Goal: Obtain resource: Download file/media

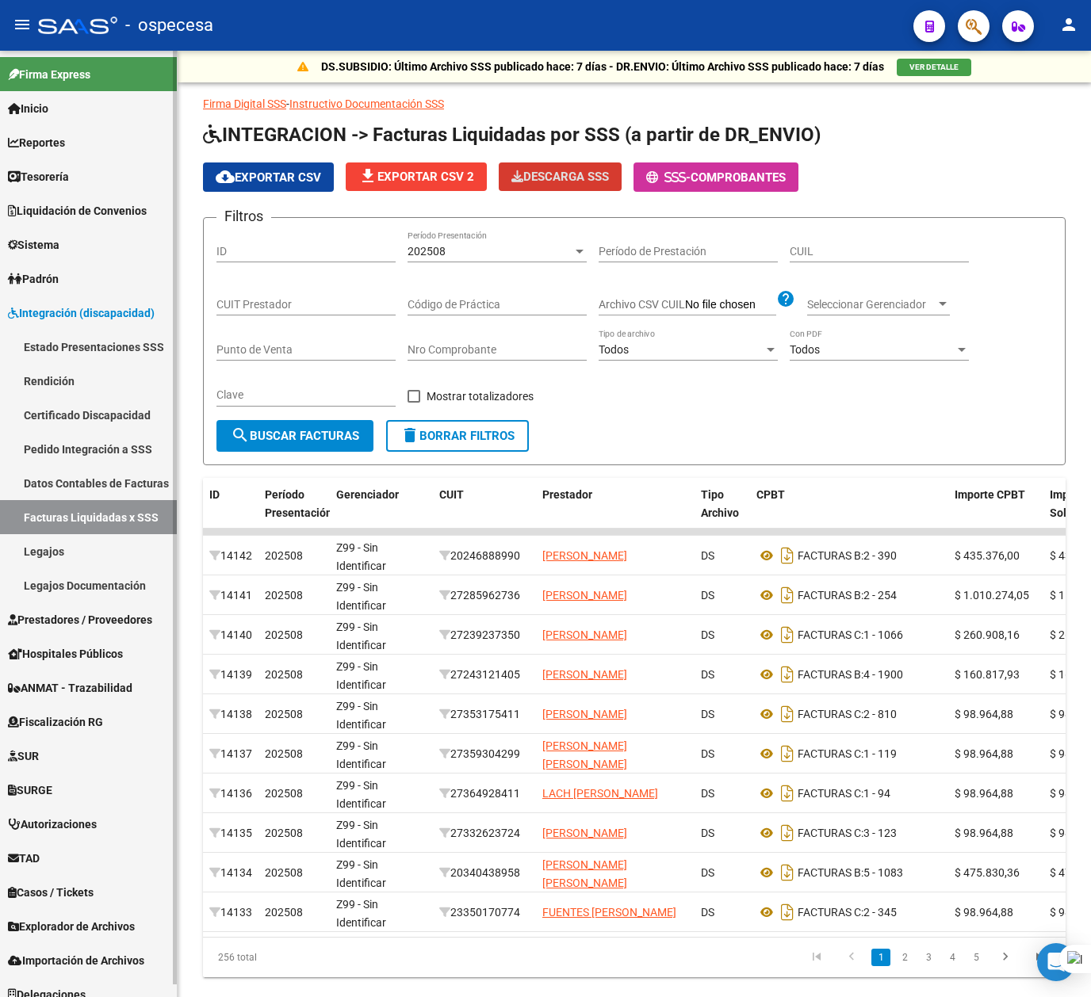
click at [60, 305] on span "Integración (discapacidad)" at bounding box center [81, 312] width 147 height 17
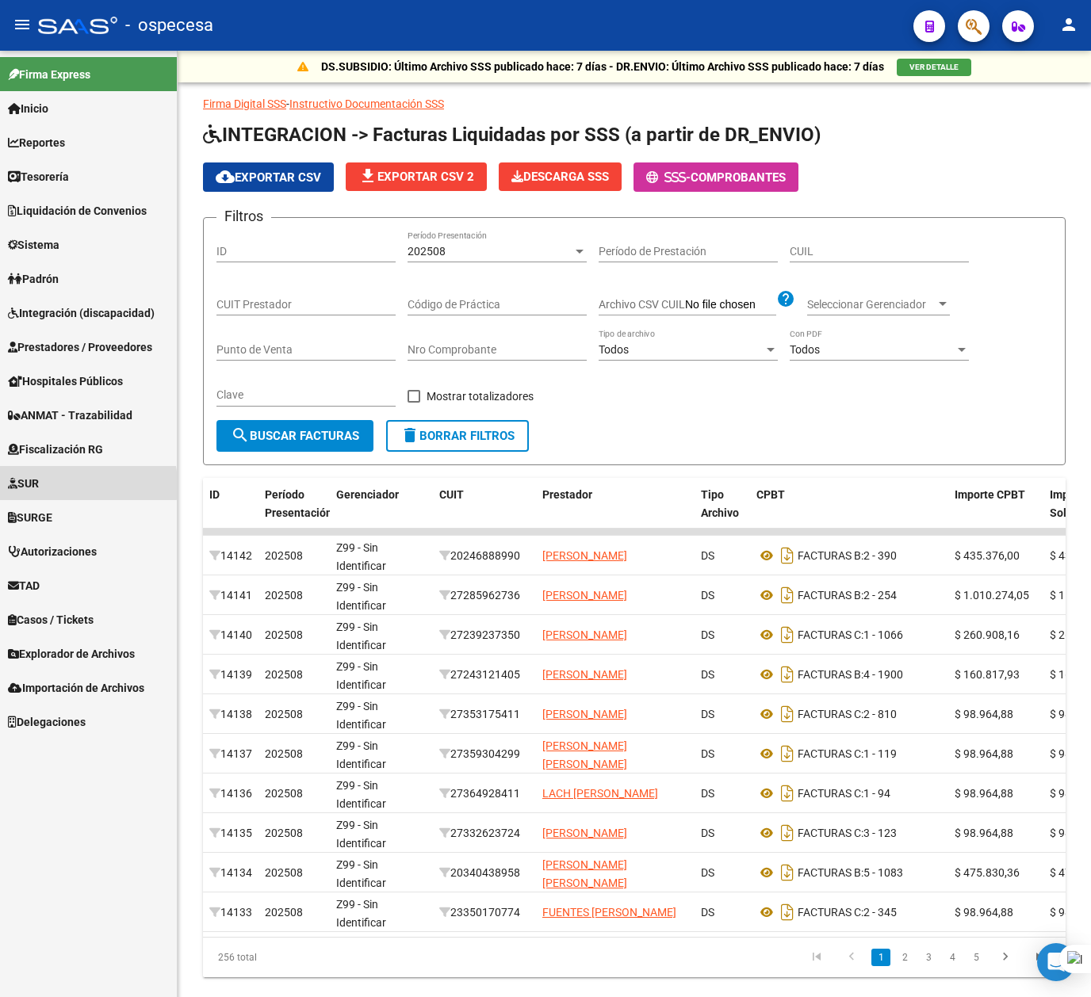
click at [51, 485] on link "SUR" at bounding box center [88, 483] width 177 height 34
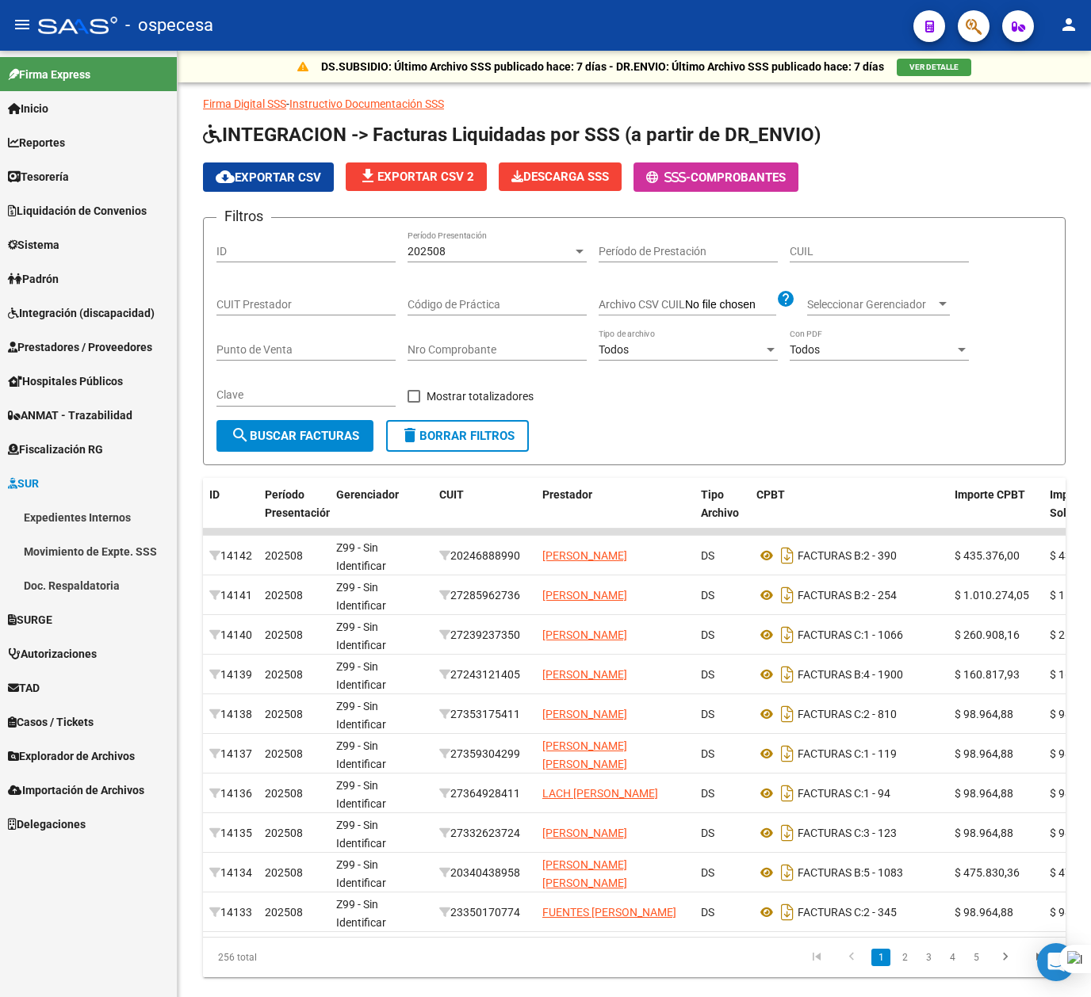
click at [55, 448] on span "Fiscalización RG" at bounding box center [55, 449] width 95 height 17
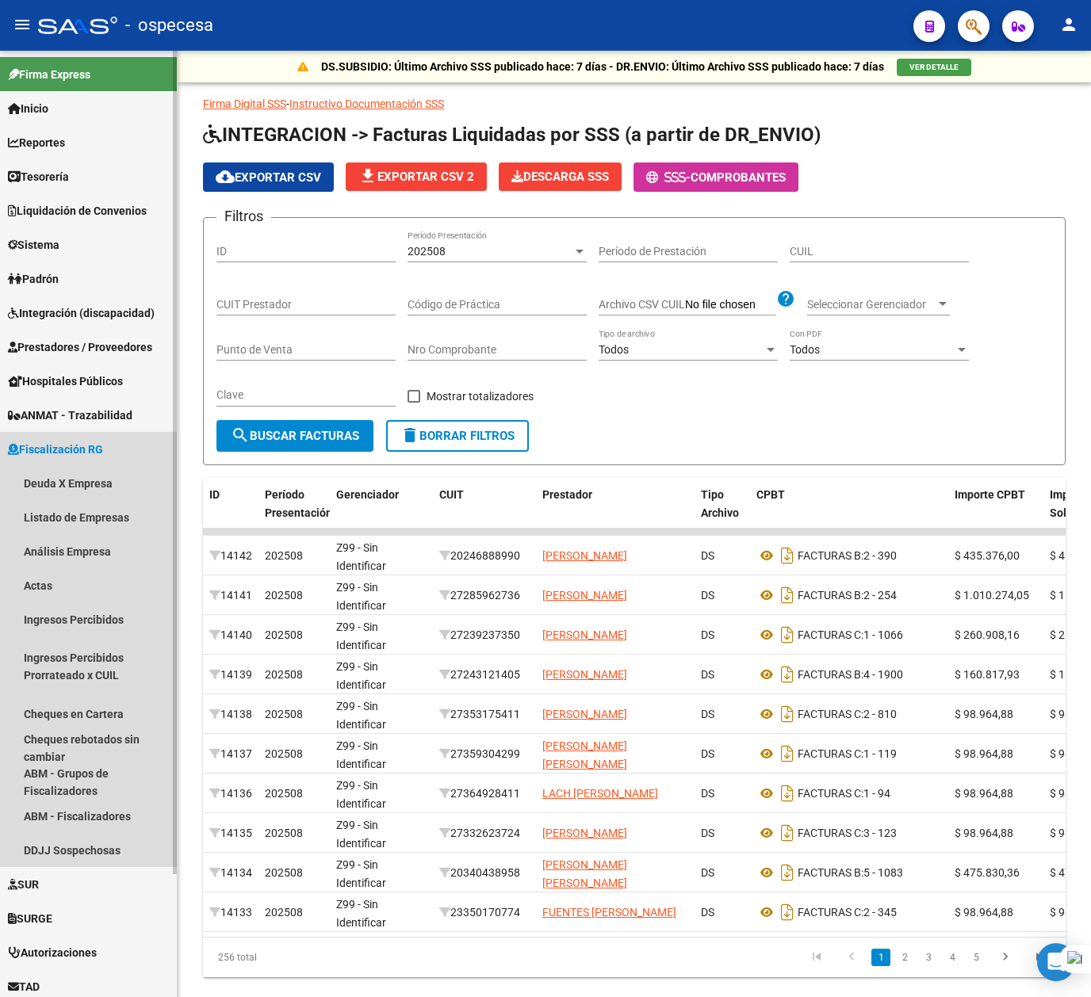
click at [55, 449] on span "Fiscalización RG" at bounding box center [55, 449] width 95 height 17
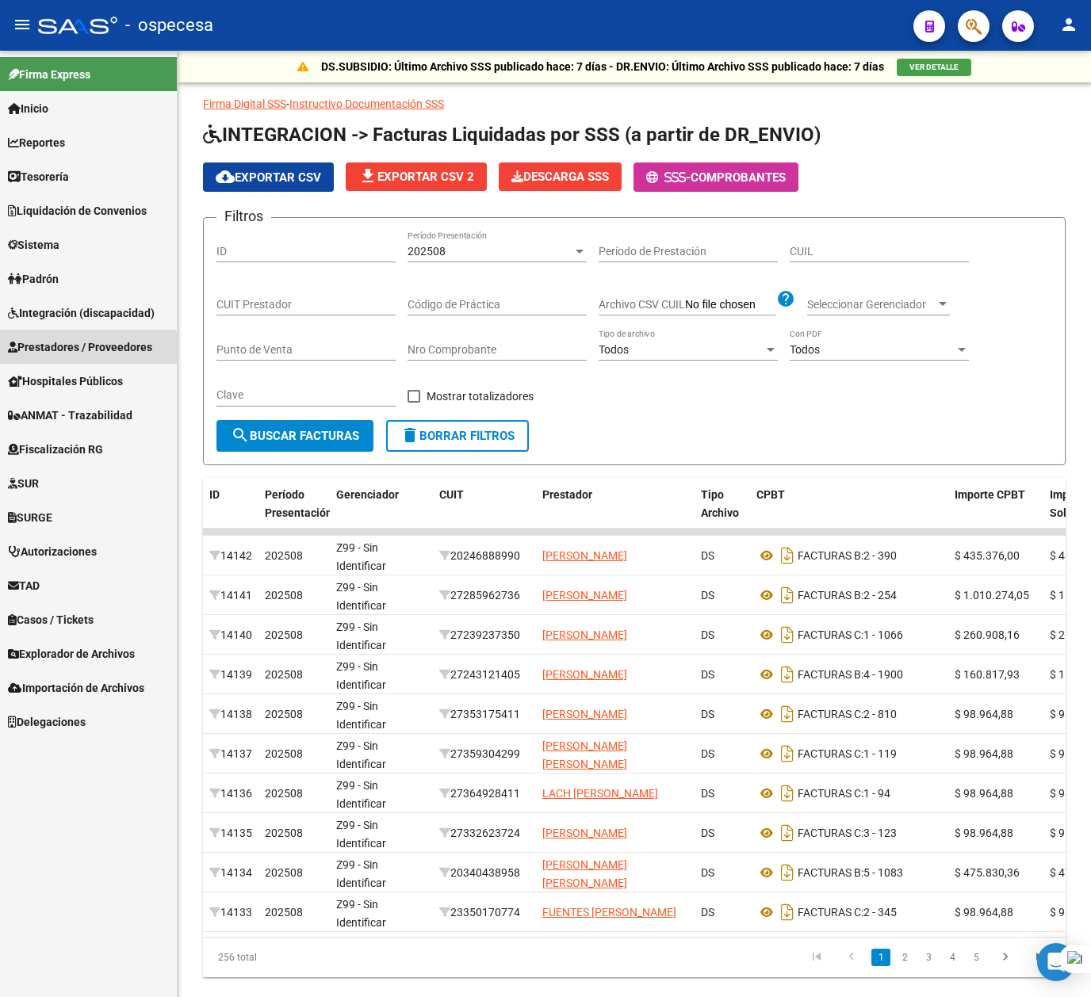
click at [55, 347] on span "Prestadores / Proveedores" at bounding box center [80, 347] width 144 height 17
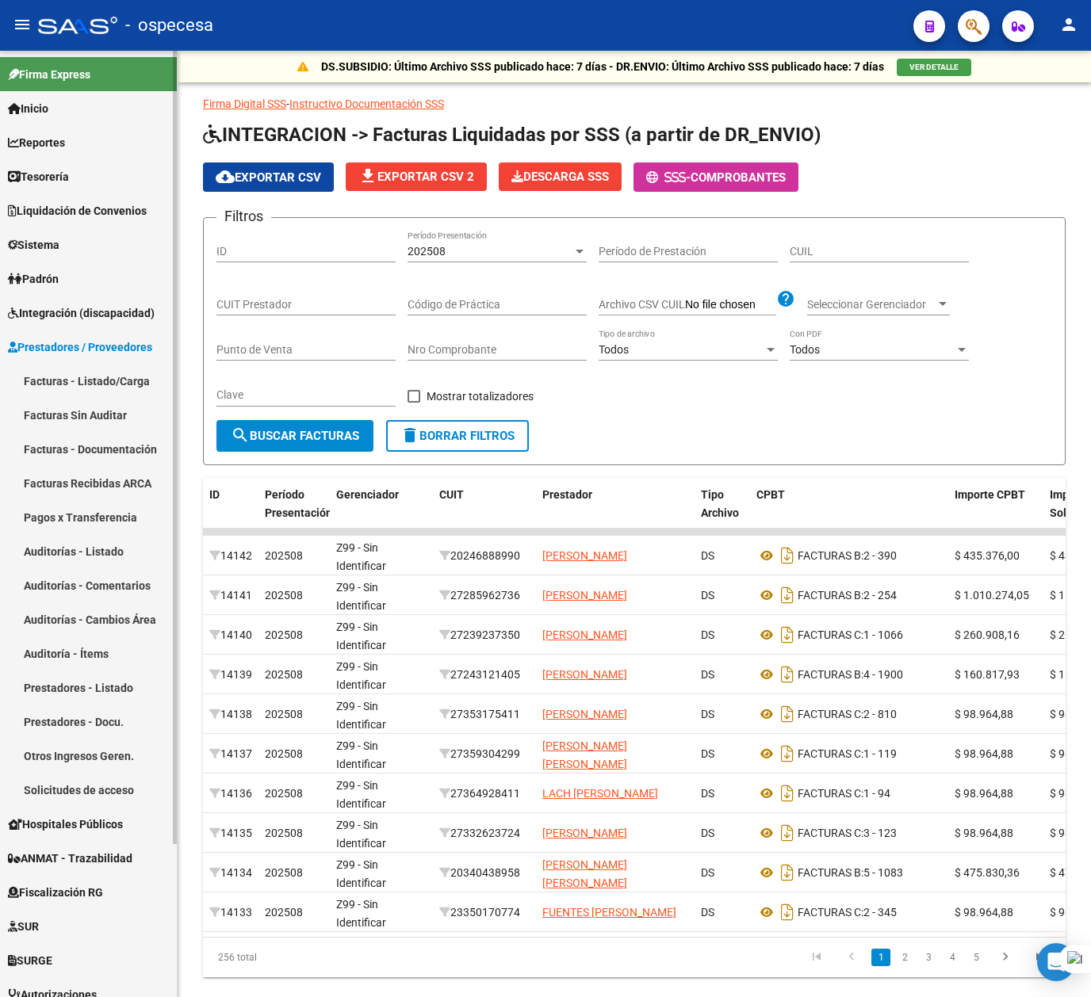
click at [60, 381] on link "Facturas - Listado/Carga" at bounding box center [88, 381] width 177 height 34
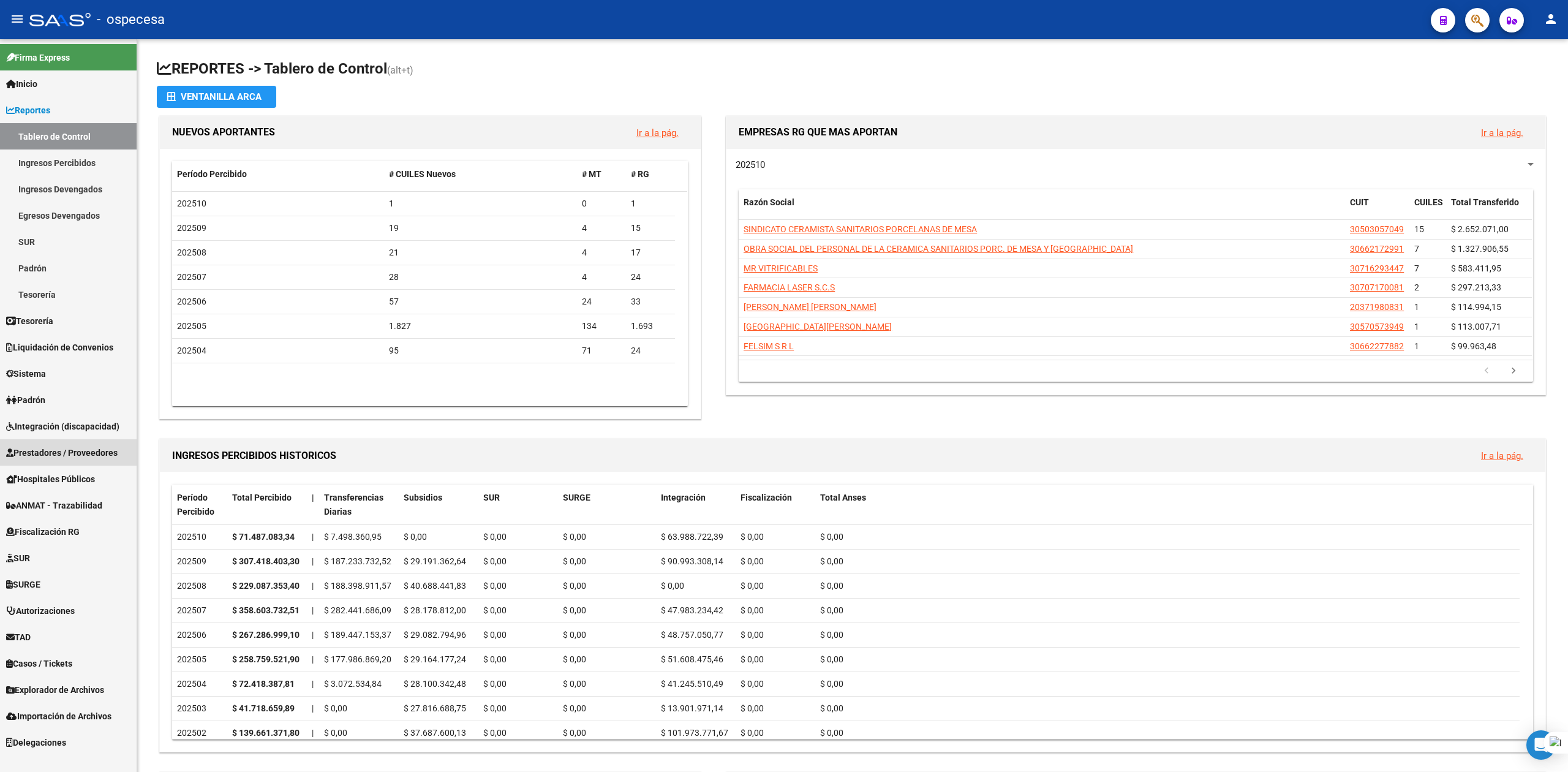
click at [58, 448] on span "Prestadores / Proveedores" at bounding box center [62, 452] width 111 height 13
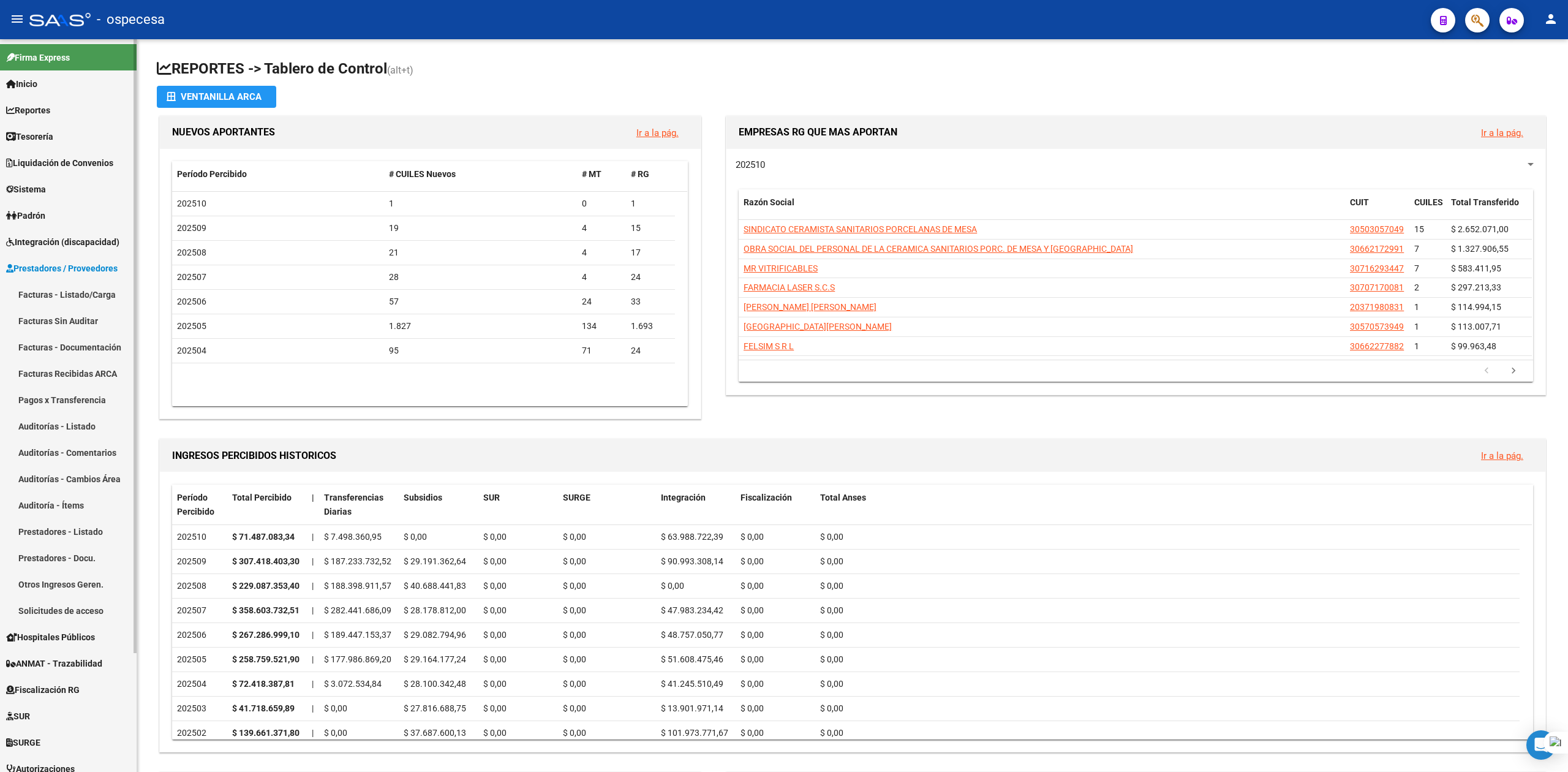
click at [42, 303] on link "Facturas - Listado/Carga" at bounding box center [68, 294] width 137 height 26
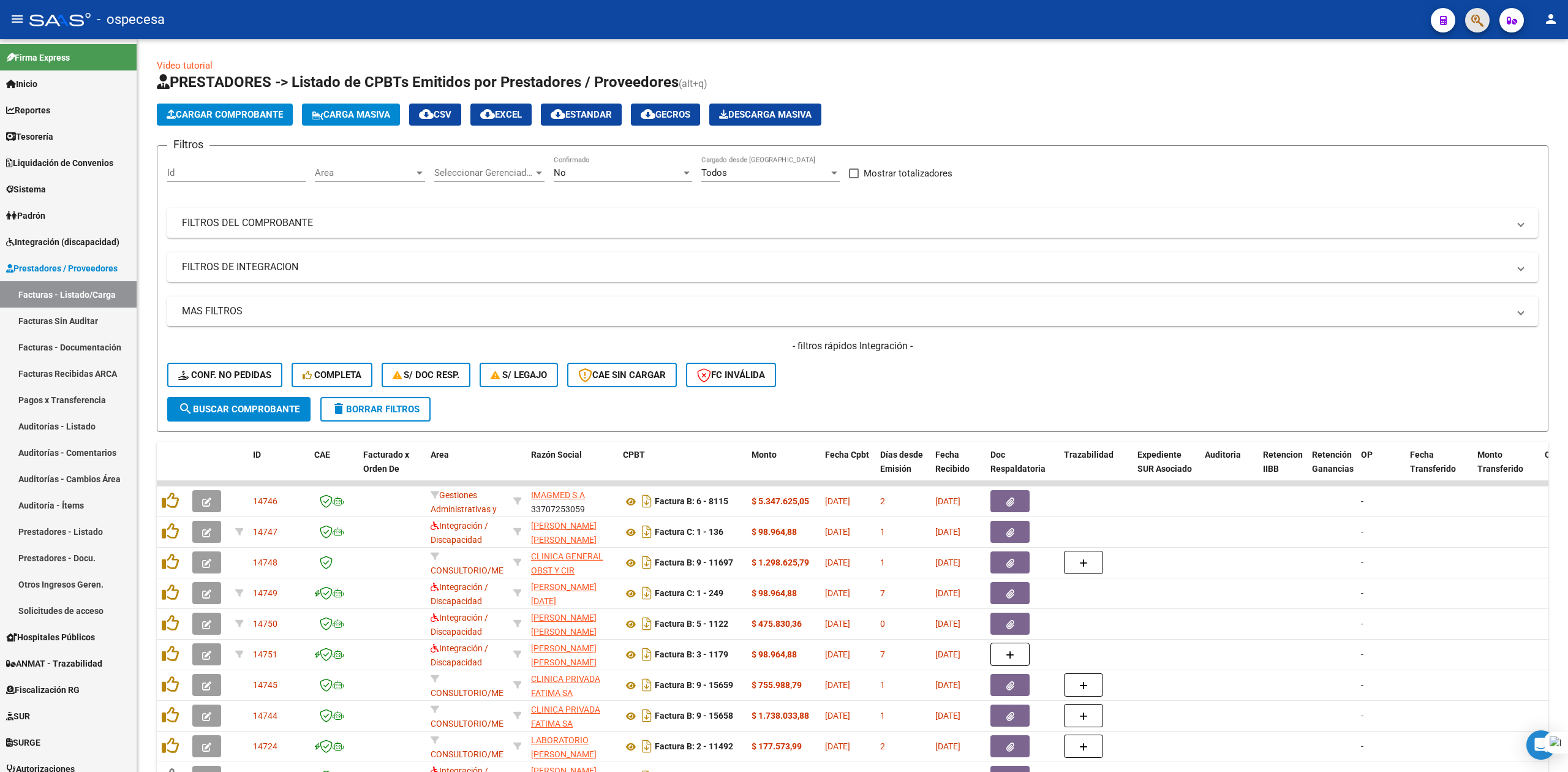
click at [1469, 17] on button "button" at bounding box center [1478, 20] width 25 height 25
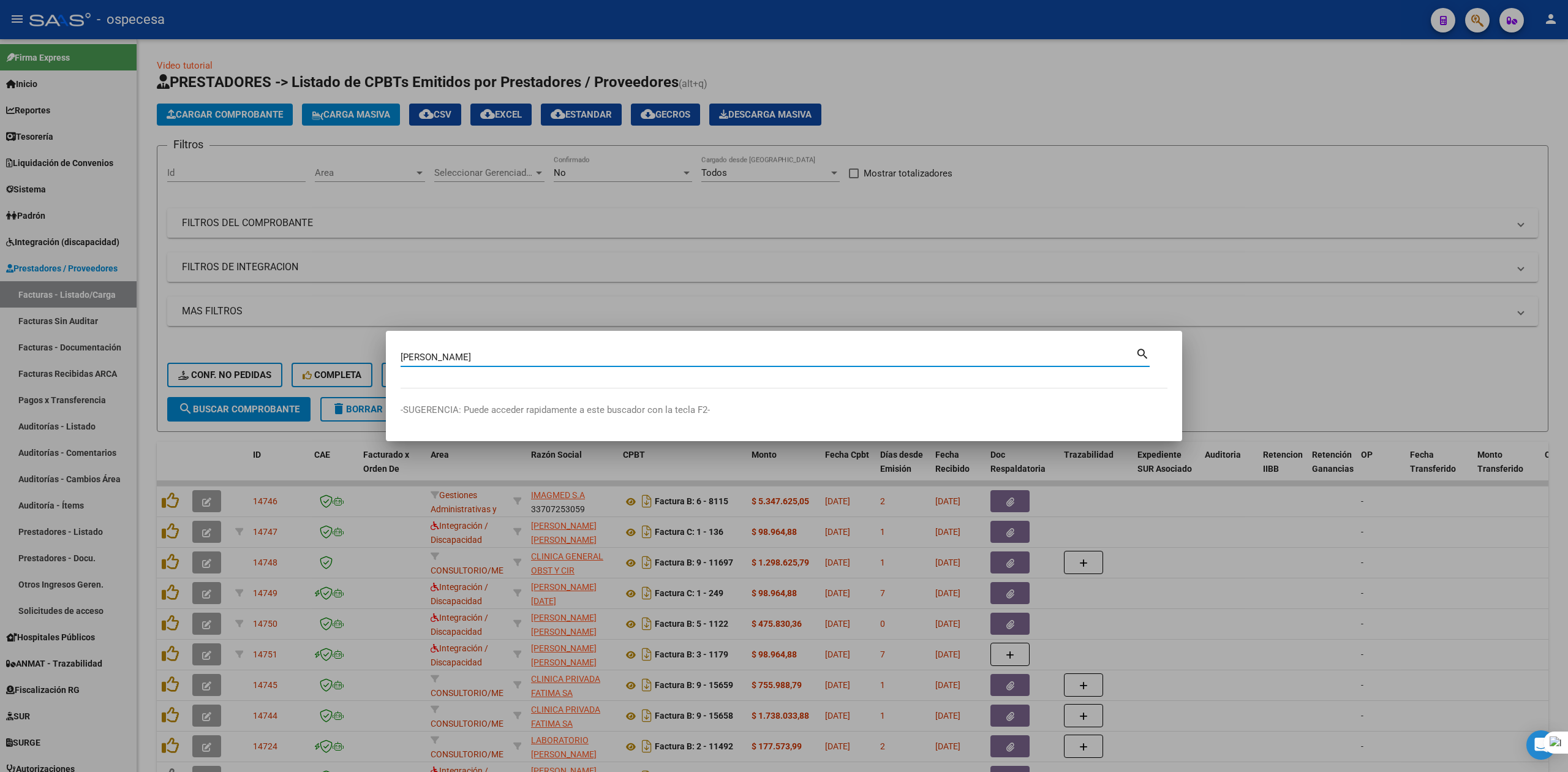
type input "[PERSON_NAME]"
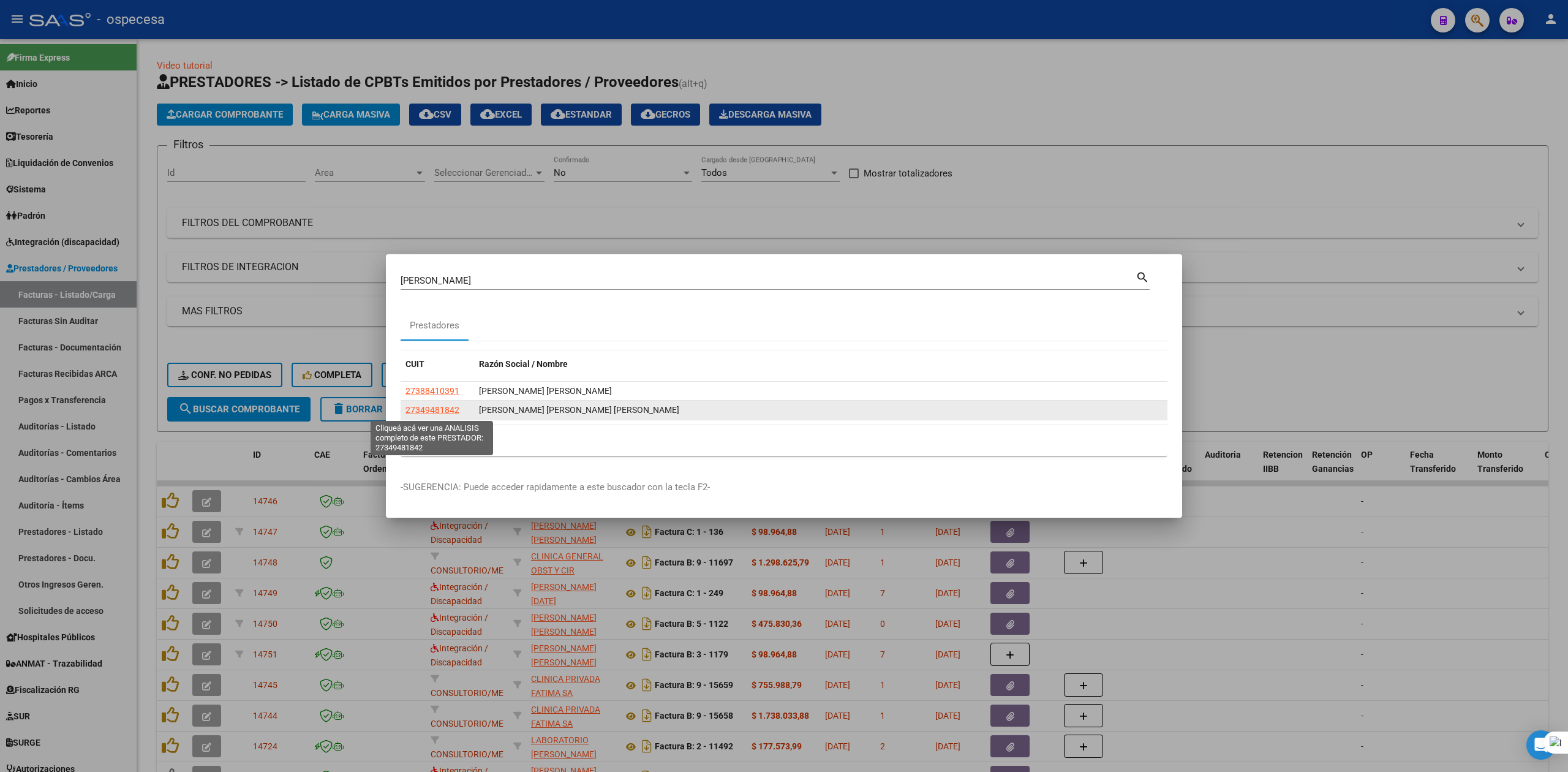
click at [437, 414] on span "27349481842" at bounding box center [433, 410] width 54 height 10
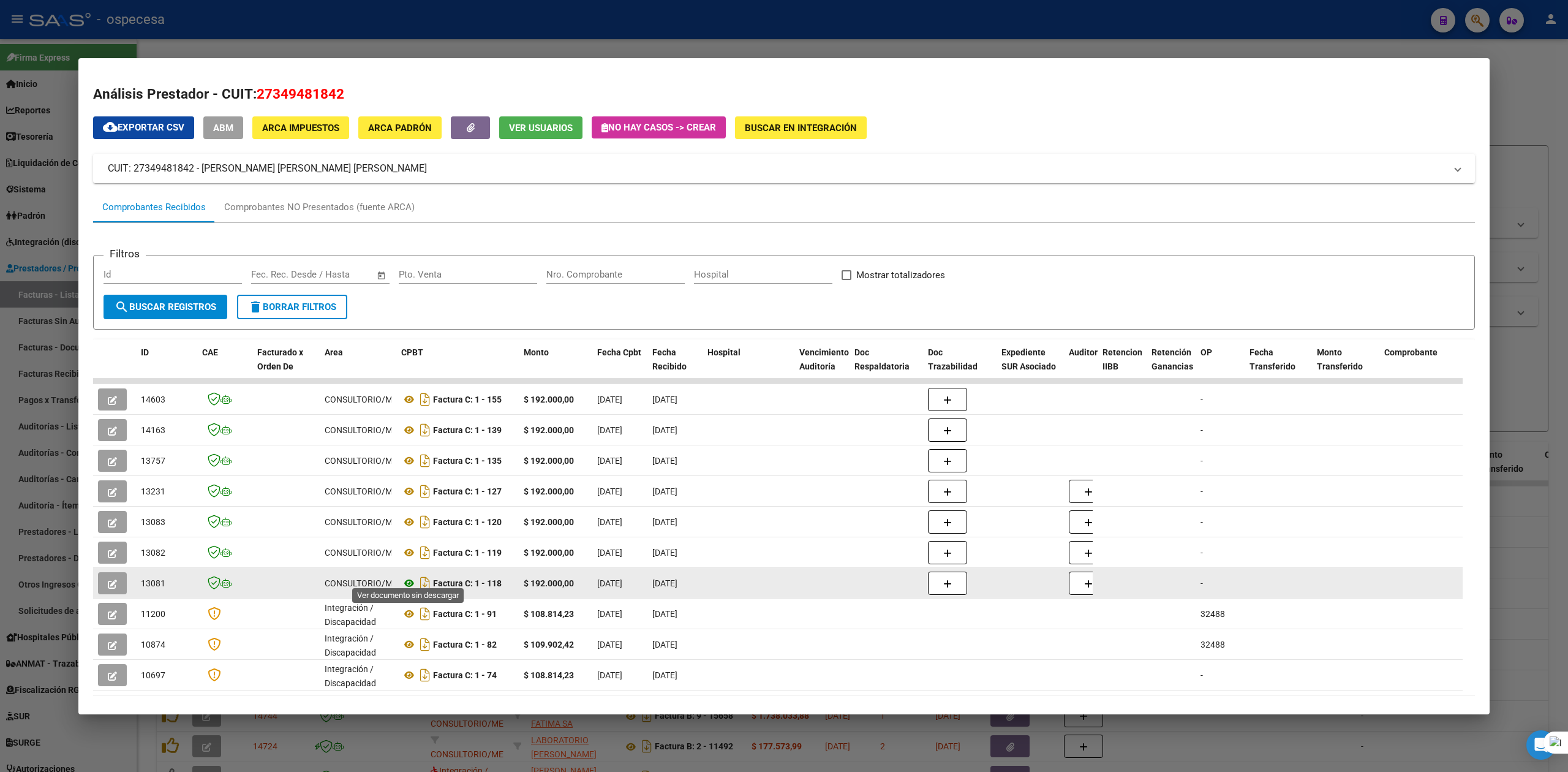
click at [410, 577] on icon at bounding box center [409, 583] width 16 height 15
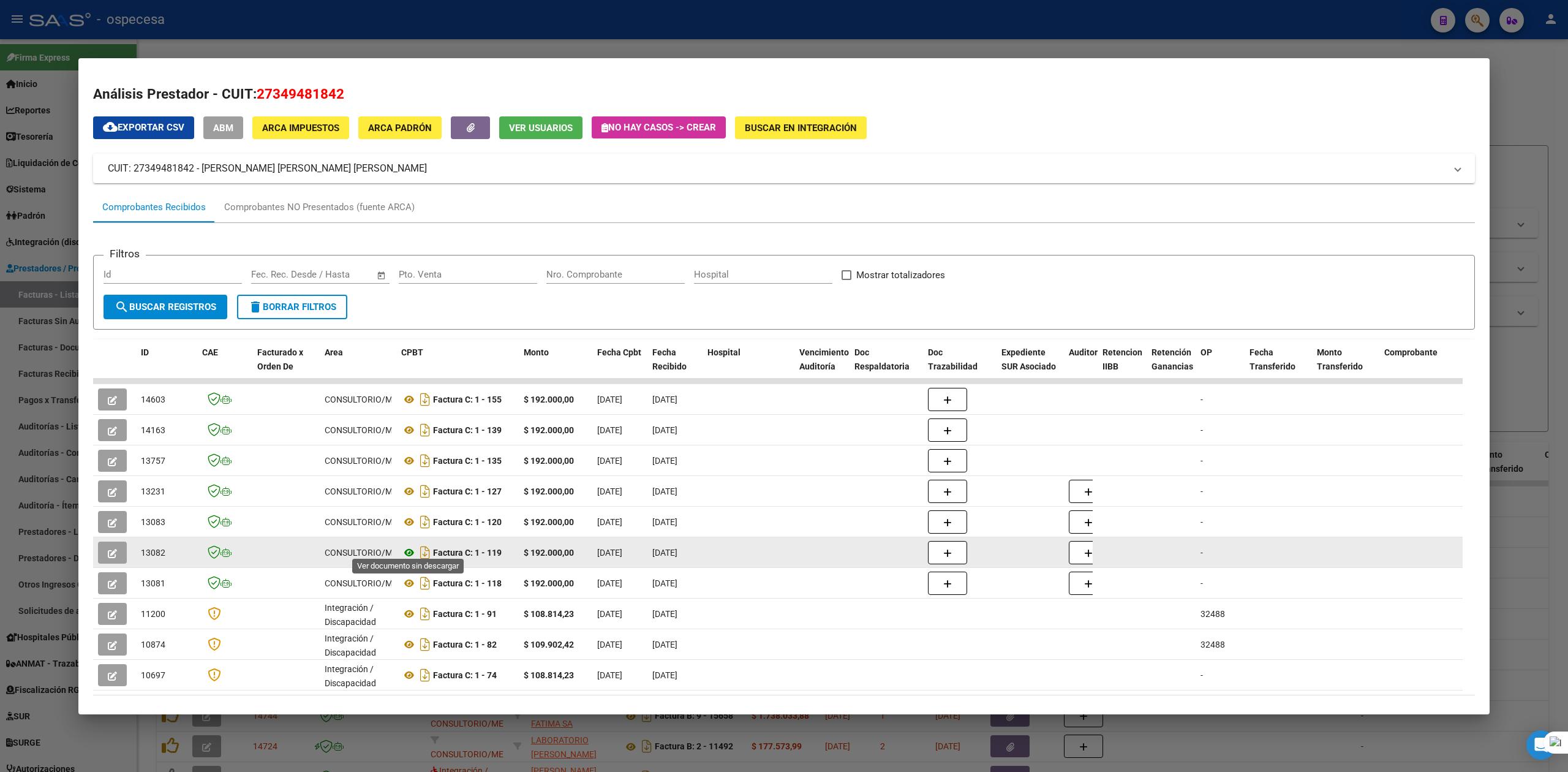
click at [406, 547] on icon at bounding box center [409, 553] width 16 height 15
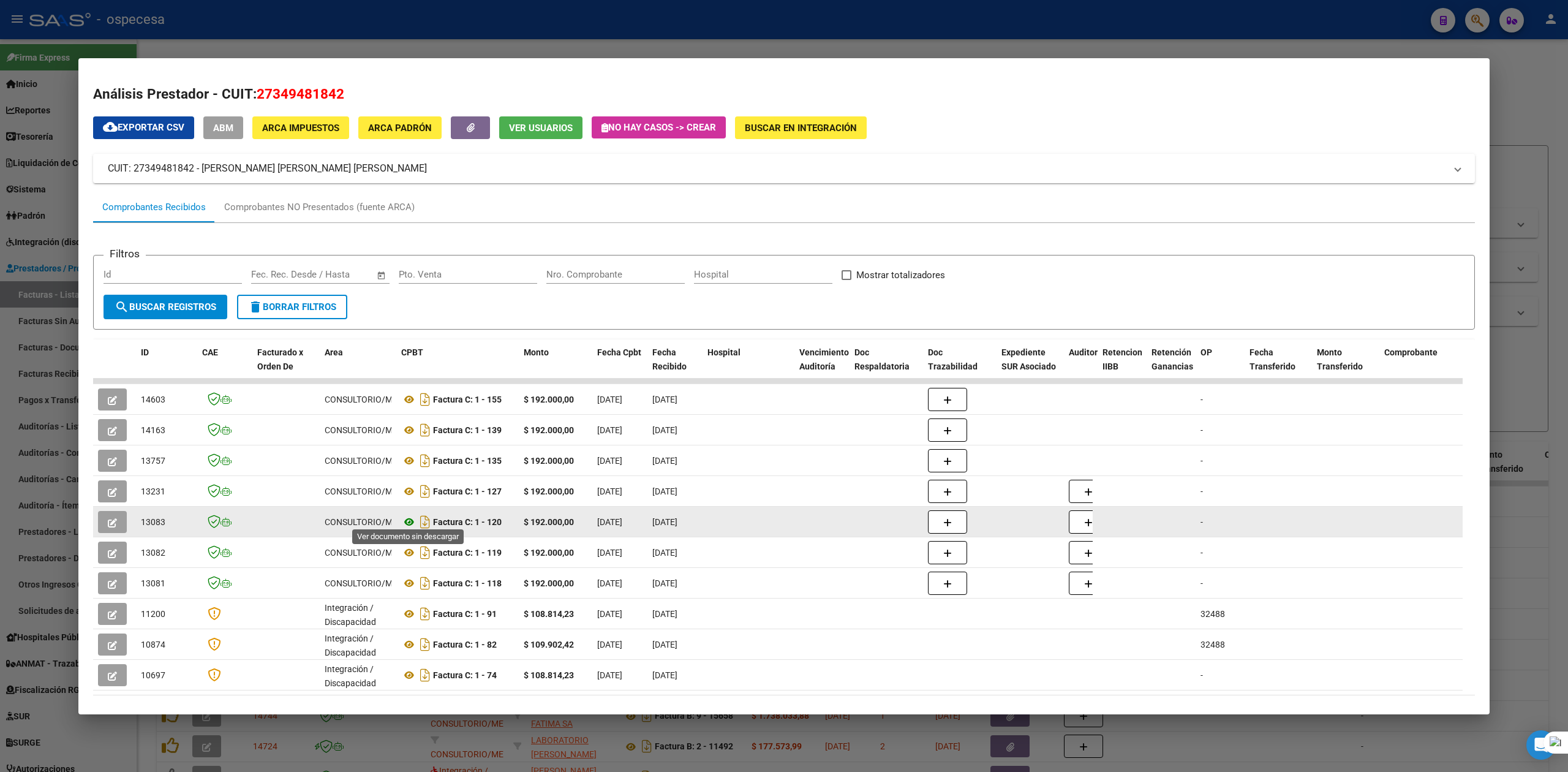
click at [412, 515] on icon at bounding box center [409, 522] width 16 height 15
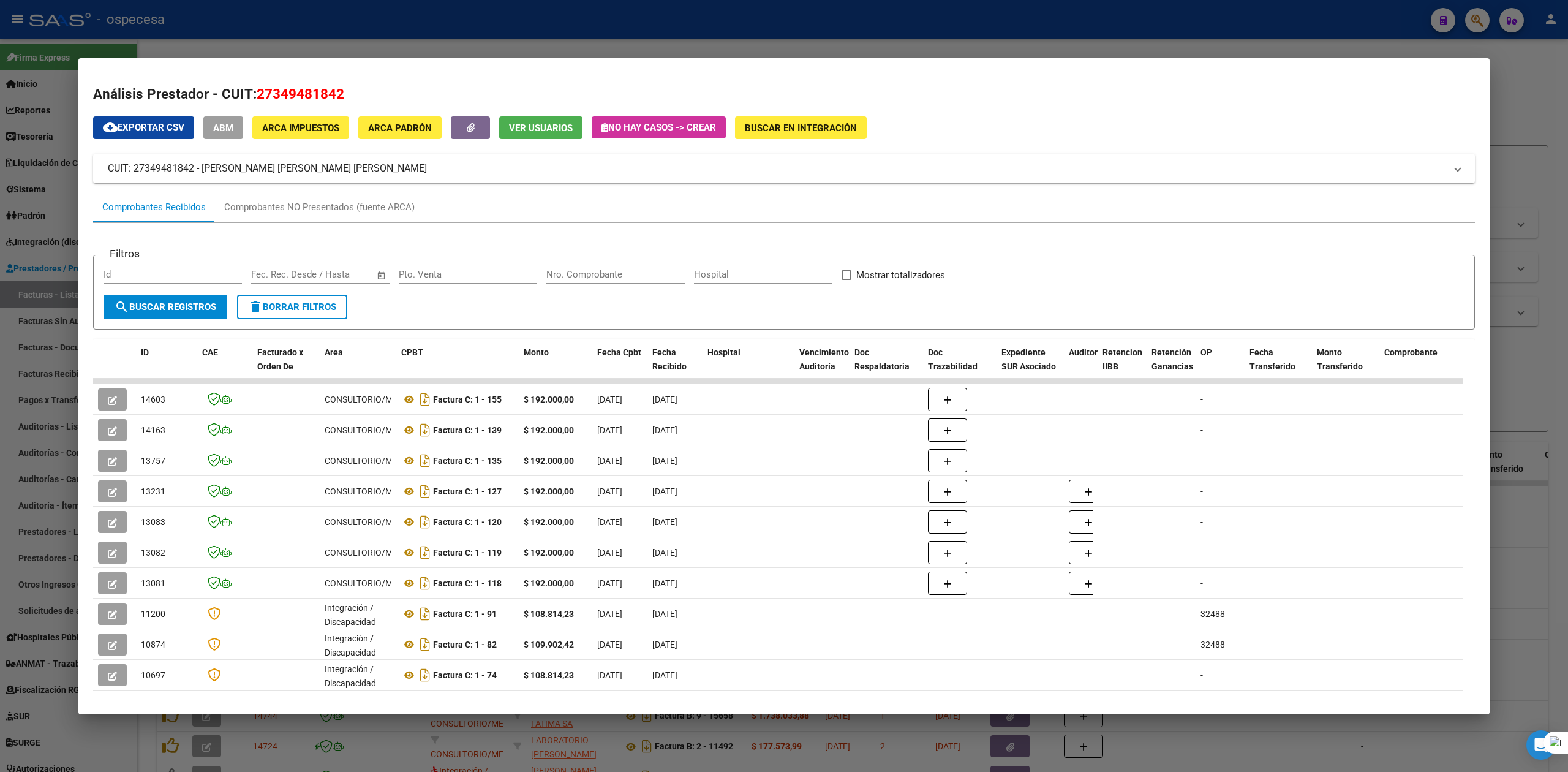
click at [28, 229] on div at bounding box center [784, 386] width 1568 height 772
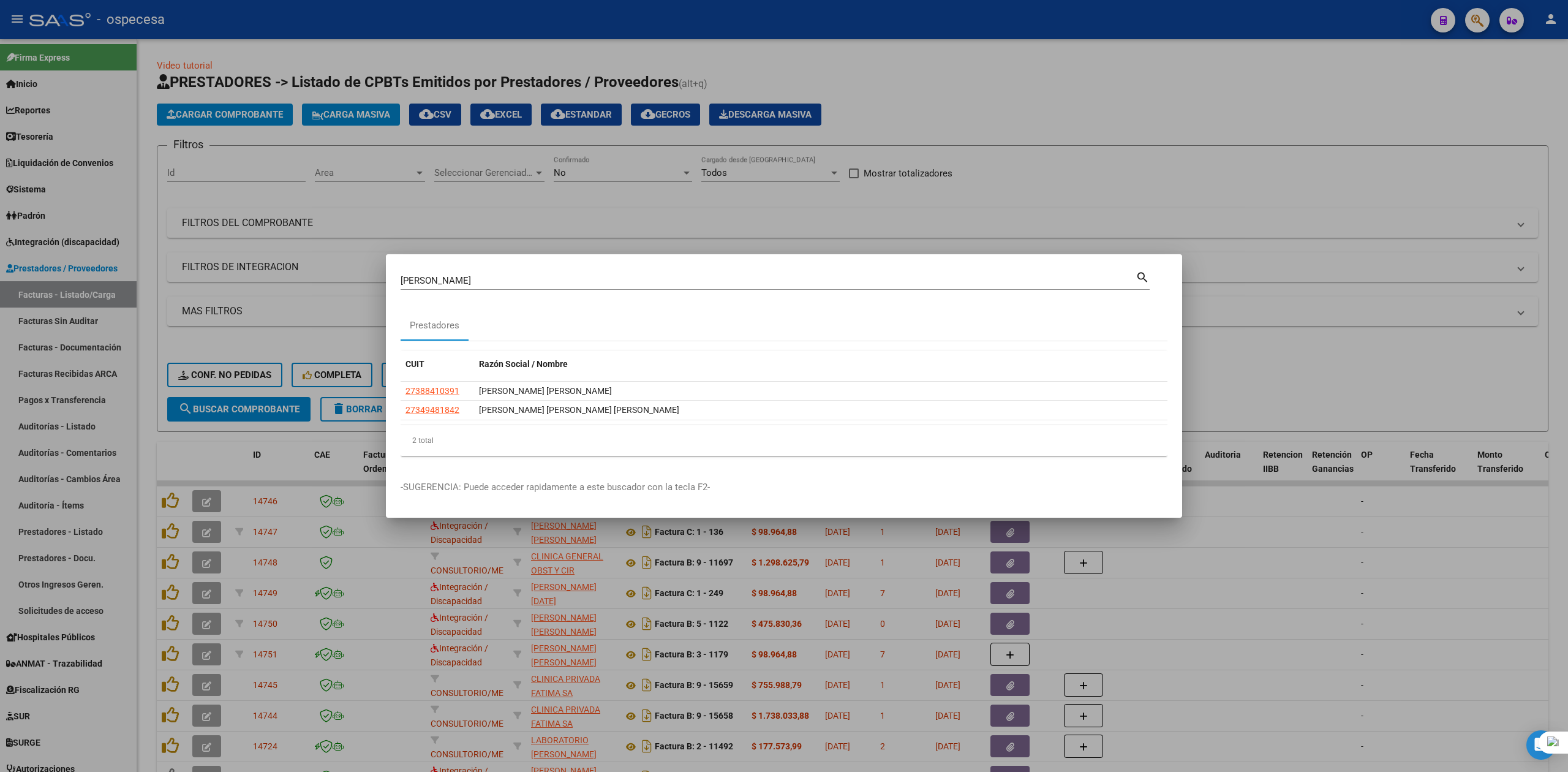
click at [61, 300] on div at bounding box center [784, 386] width 1568 height 772
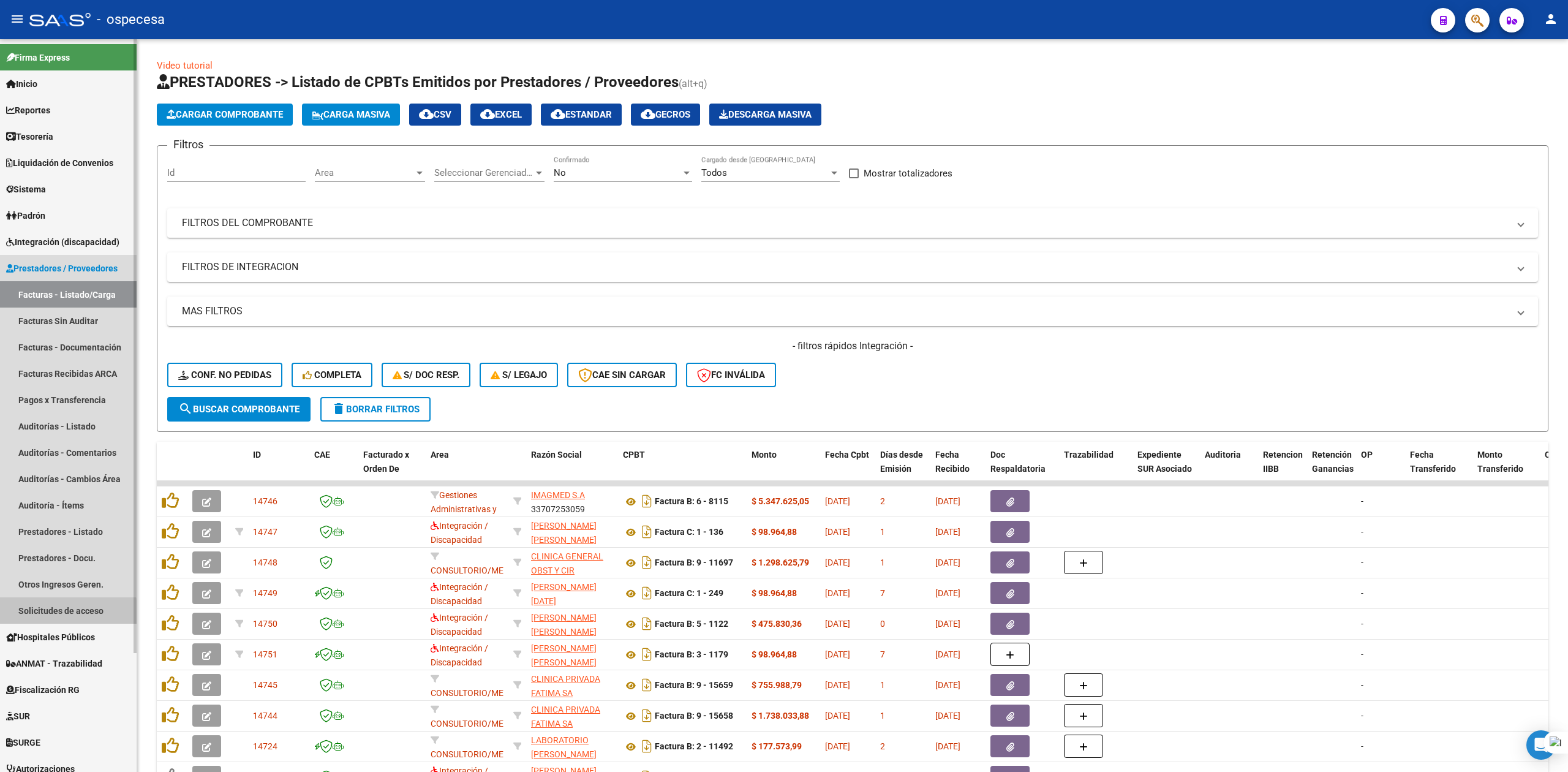
click at [62, 614] on link "Solicitudes de acceso" at bounding box center [68, 610] width 137 height 26
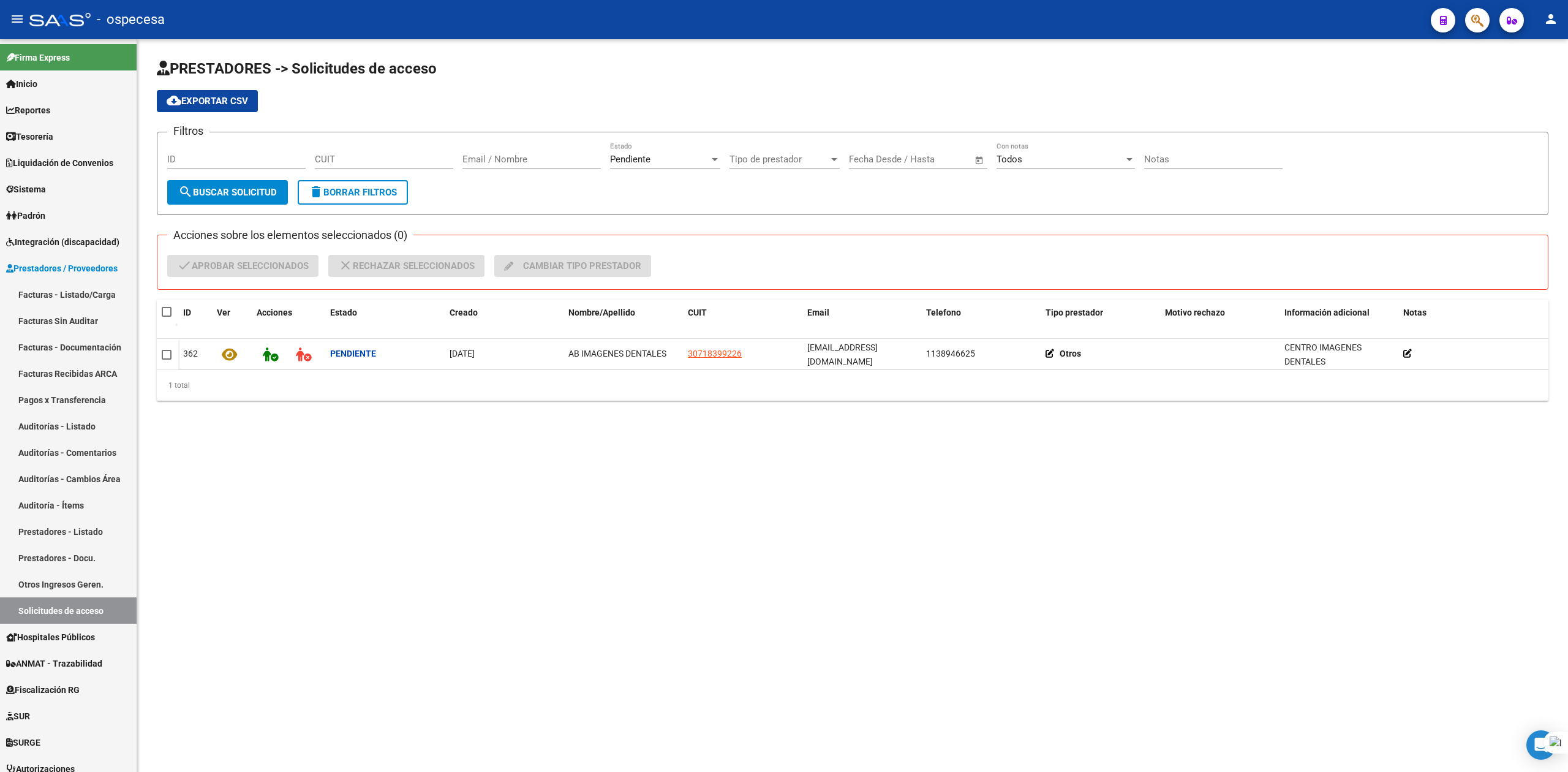
click at [1468, 29] on div at bounding box center [1473, 20] width 34 height 26
click at [1474, 21] on icon "button" at bounding box center [1478, 20] width 12 height 14
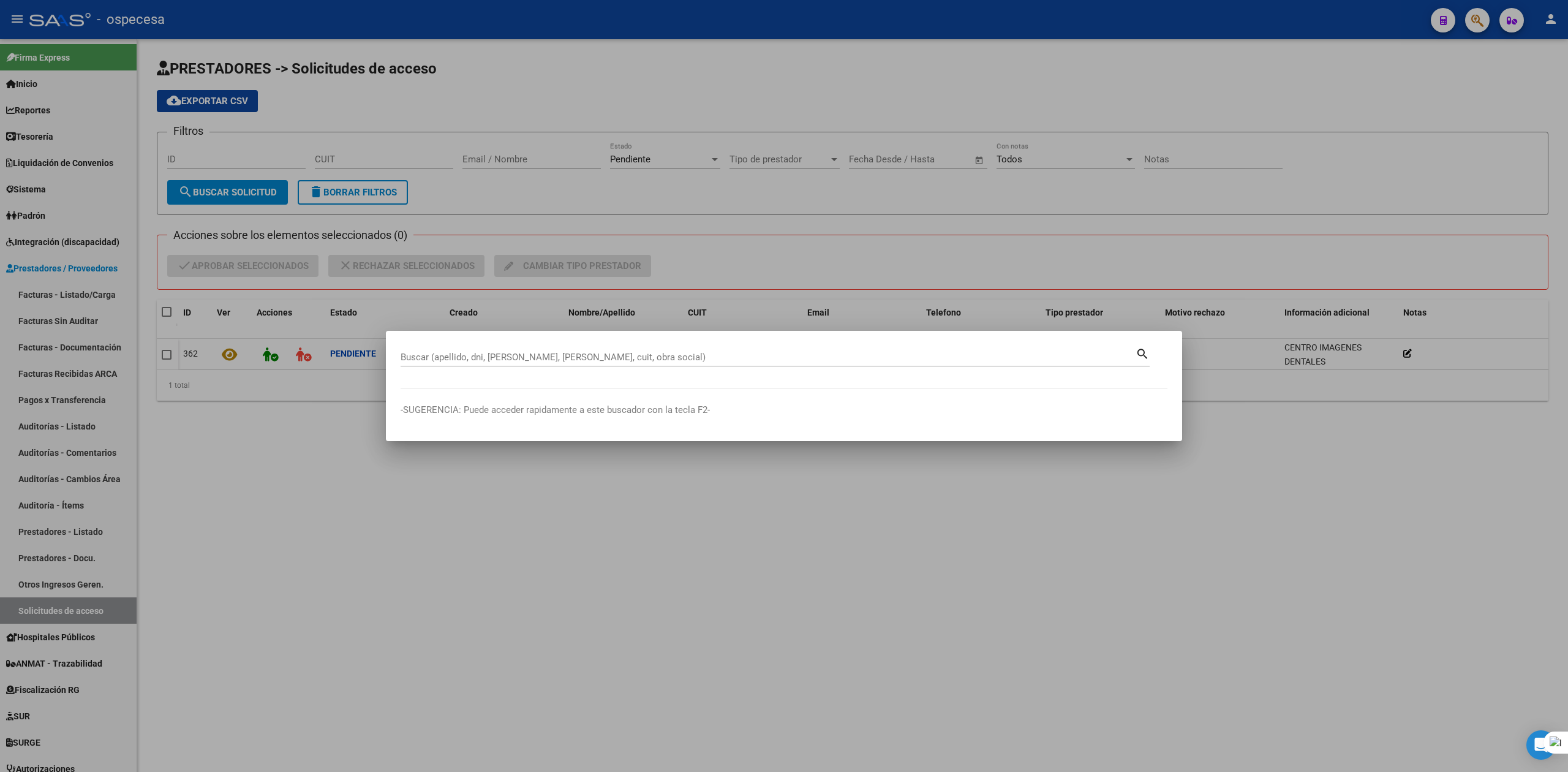
click at [638, 364] on div "Buscar (apellido, dni, [PERSON_NAME], [PERSON_NAME], cuit, obra social)" at bounding box center [767, 357] width 735 height 19
click at [638, 349] on div "Buscar (apellido, dni, [PERSON_NAME], [PERSON_NAME], cuit, obra social)" at bounding box center [767, 357] width 735 height 19
click at [643, 353] on input "Buscar (apellido, dni, [PERSON_NAME], [PERSON_NAME], cuit, obra social)" at bounding box center [767, 357] width 735 height 11
type input "lencinas"
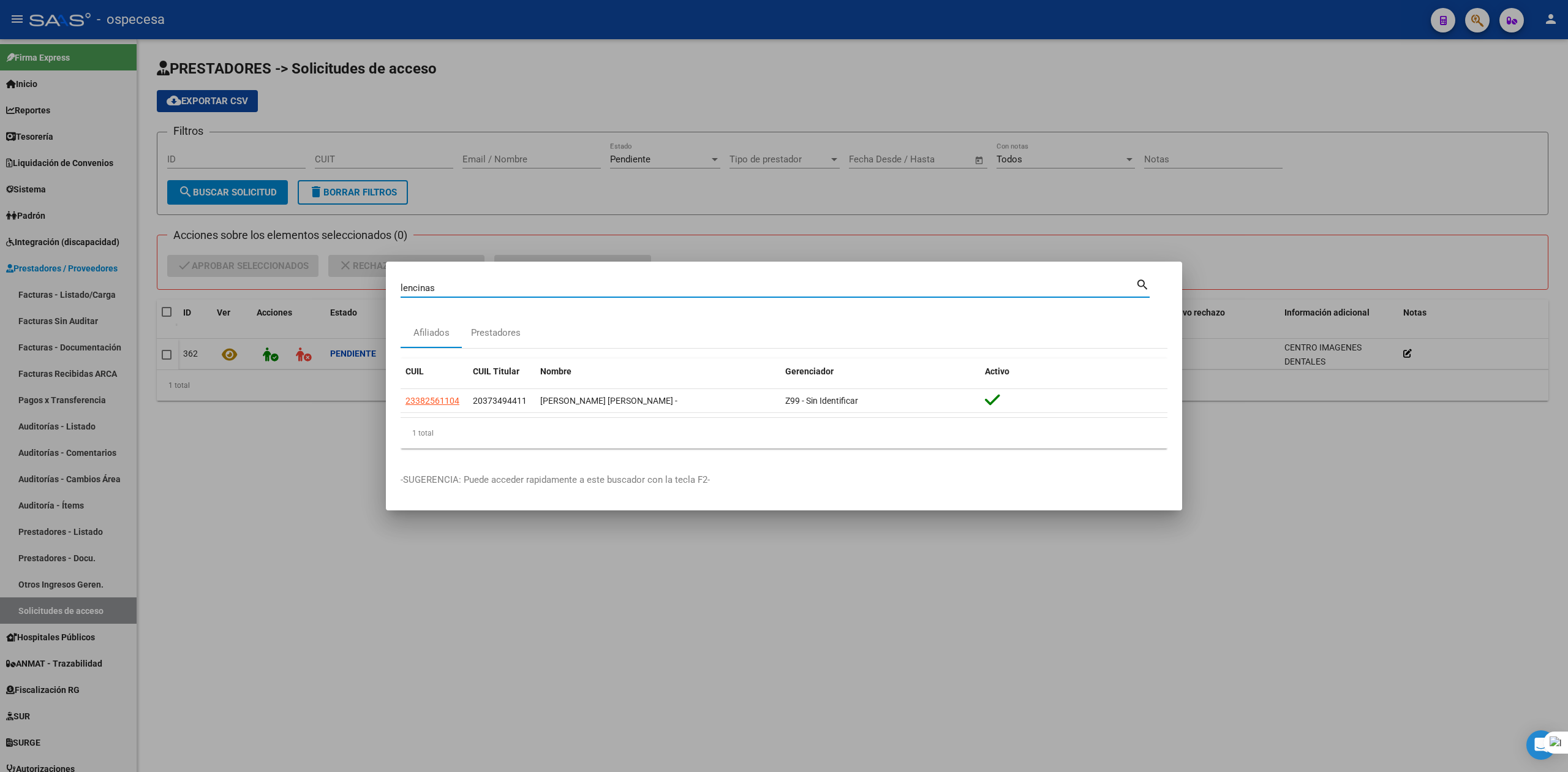
click at [317, 520] on div at bounding box center [784, 386] width 1568 height 772
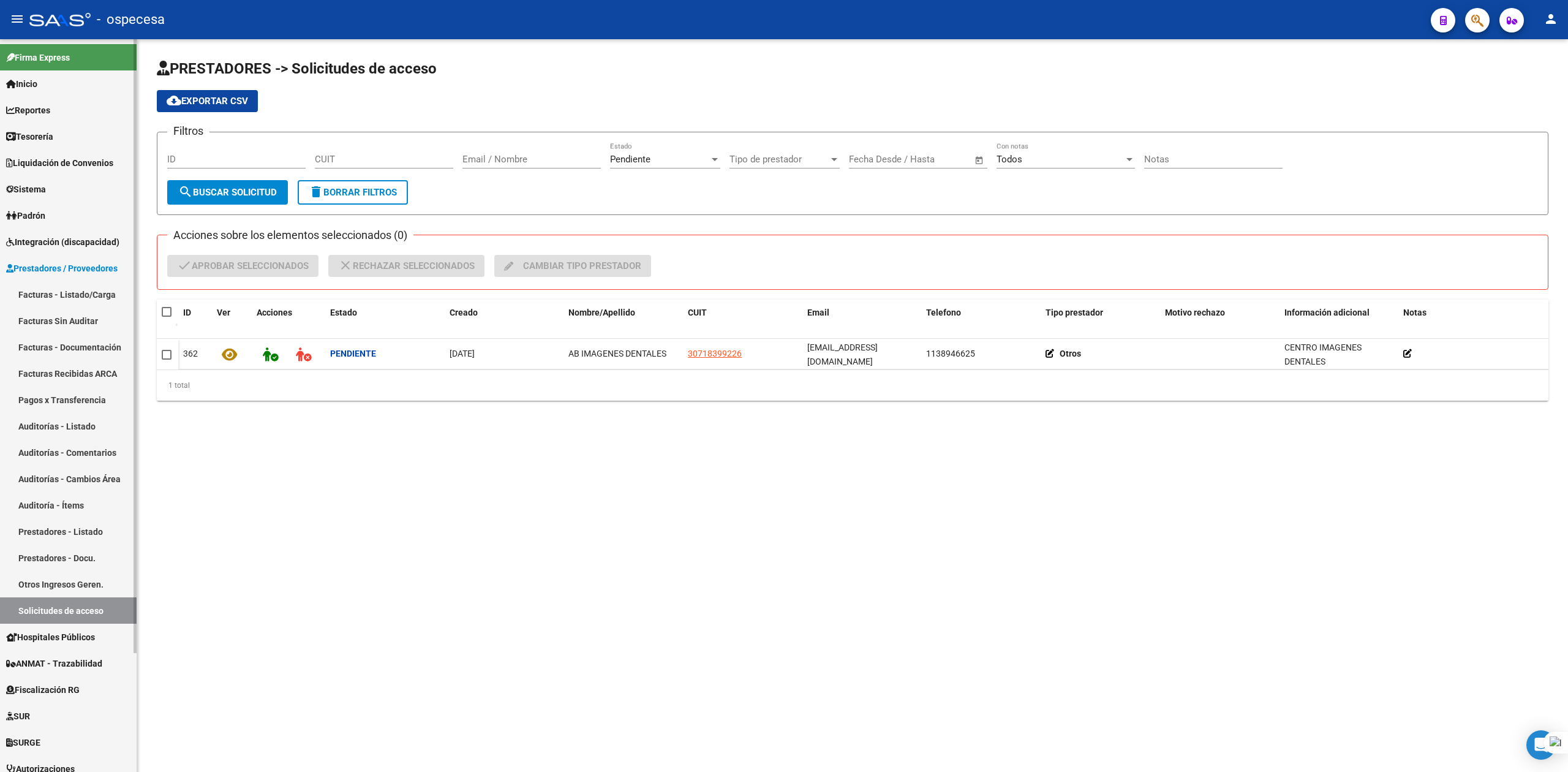
click at [39, 610] on link "Solicitudes de acceso" at bounding box center [68, 610] width 137 height 26
click at [69, 295] on link "Facturas - Listado/Carga" at bounding box center [68, 294] width 137 height 26
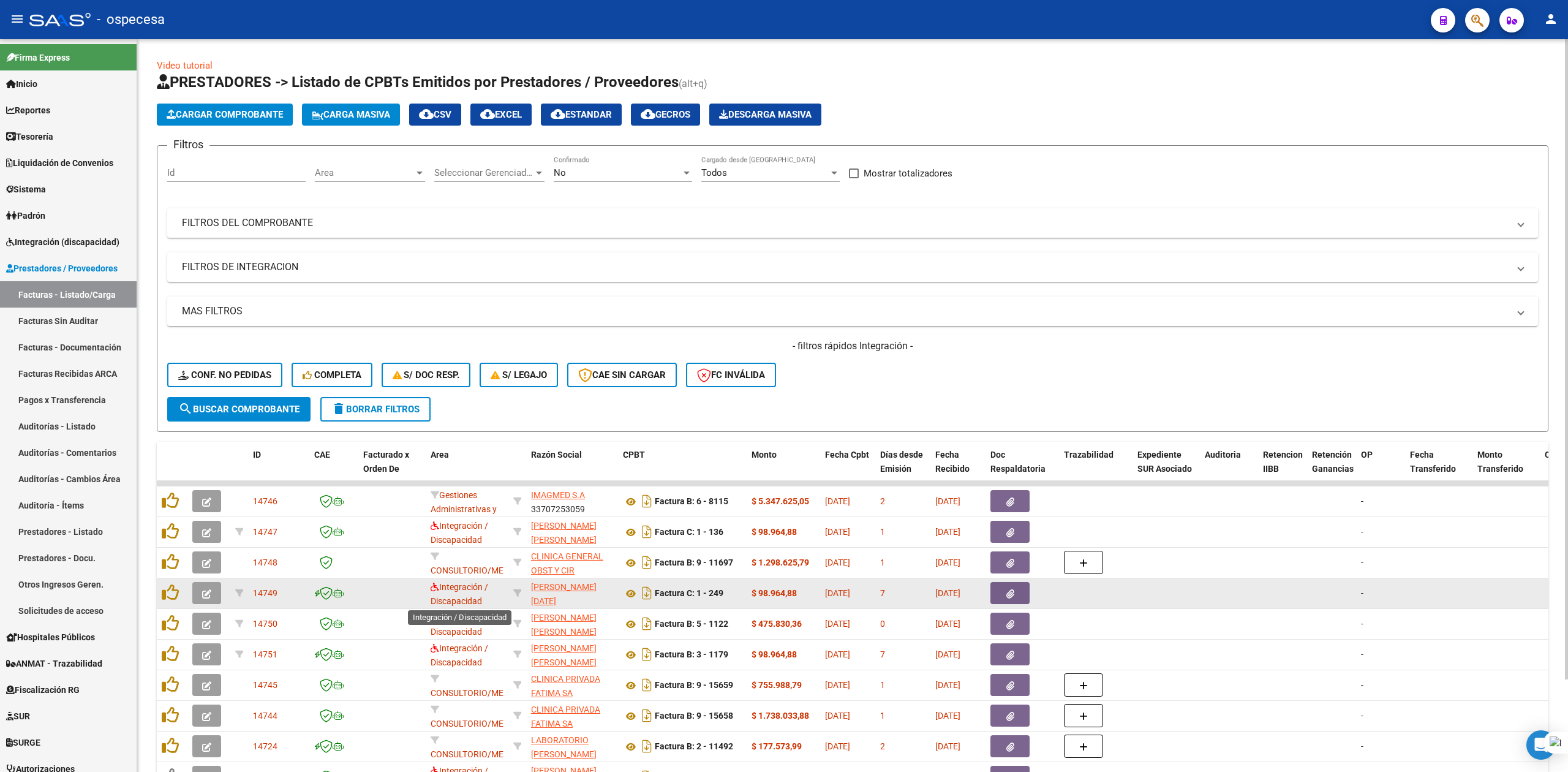
scroll to position [2, 0]
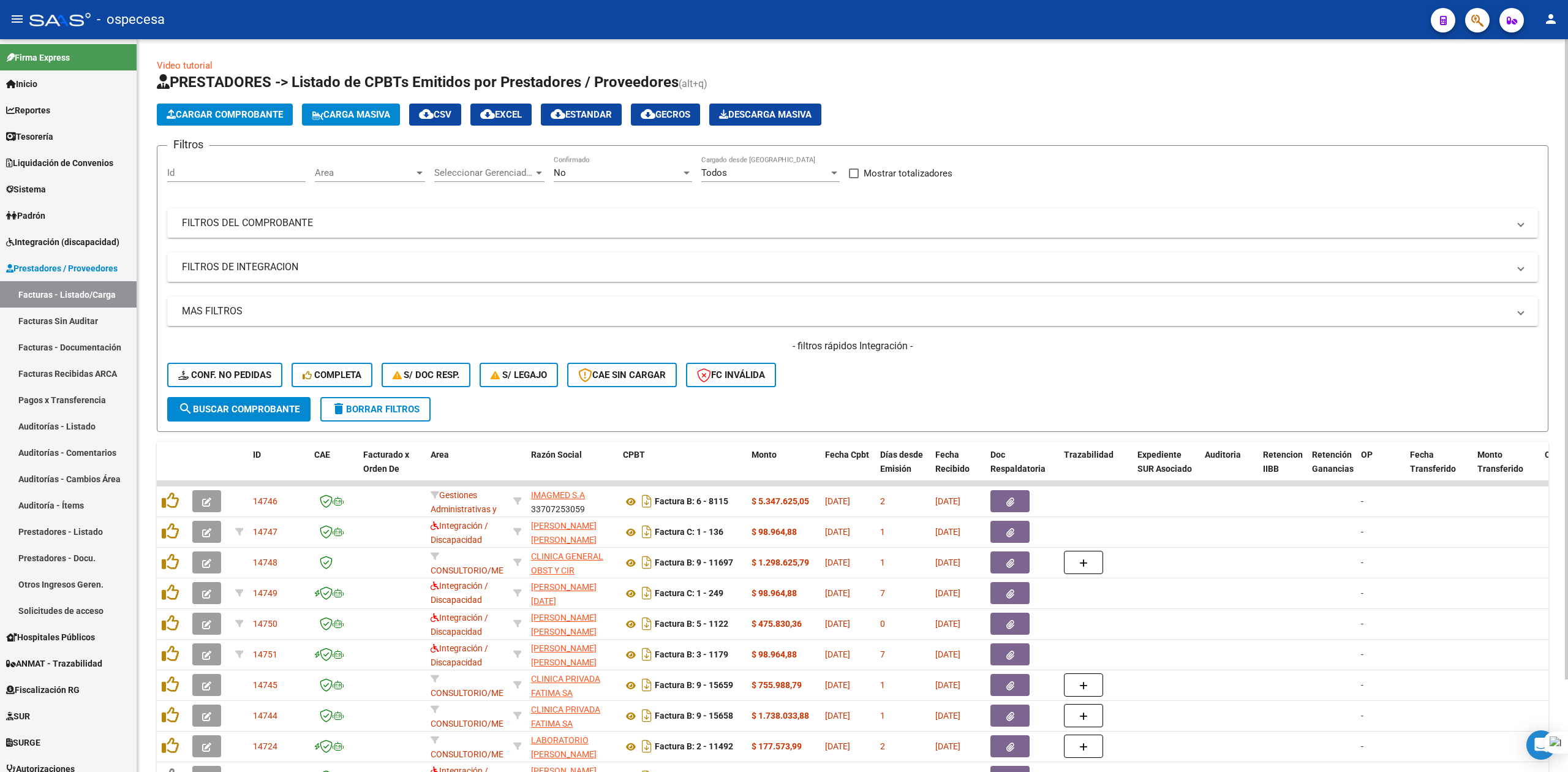
click at [360, 218] on mat-panel-title "FILTROS DEL COMPROBANTE" at bounding box center [845, 223] width 1327 height 13
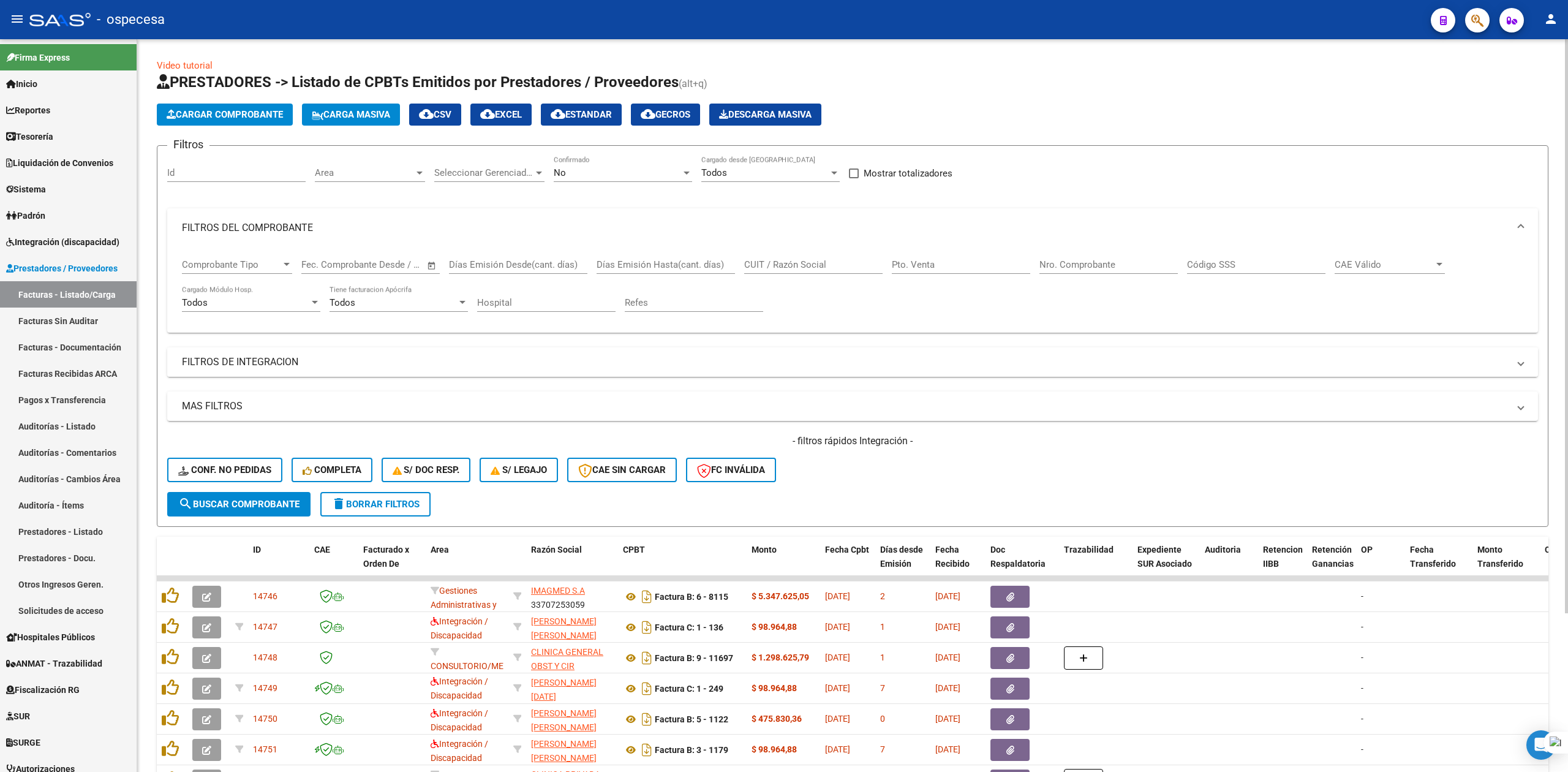
click at [498, 349] on mat-expansion-panel-header "FILTROS DE INTEGRACION" at bounding box center [852, 362] width 1371 height 29
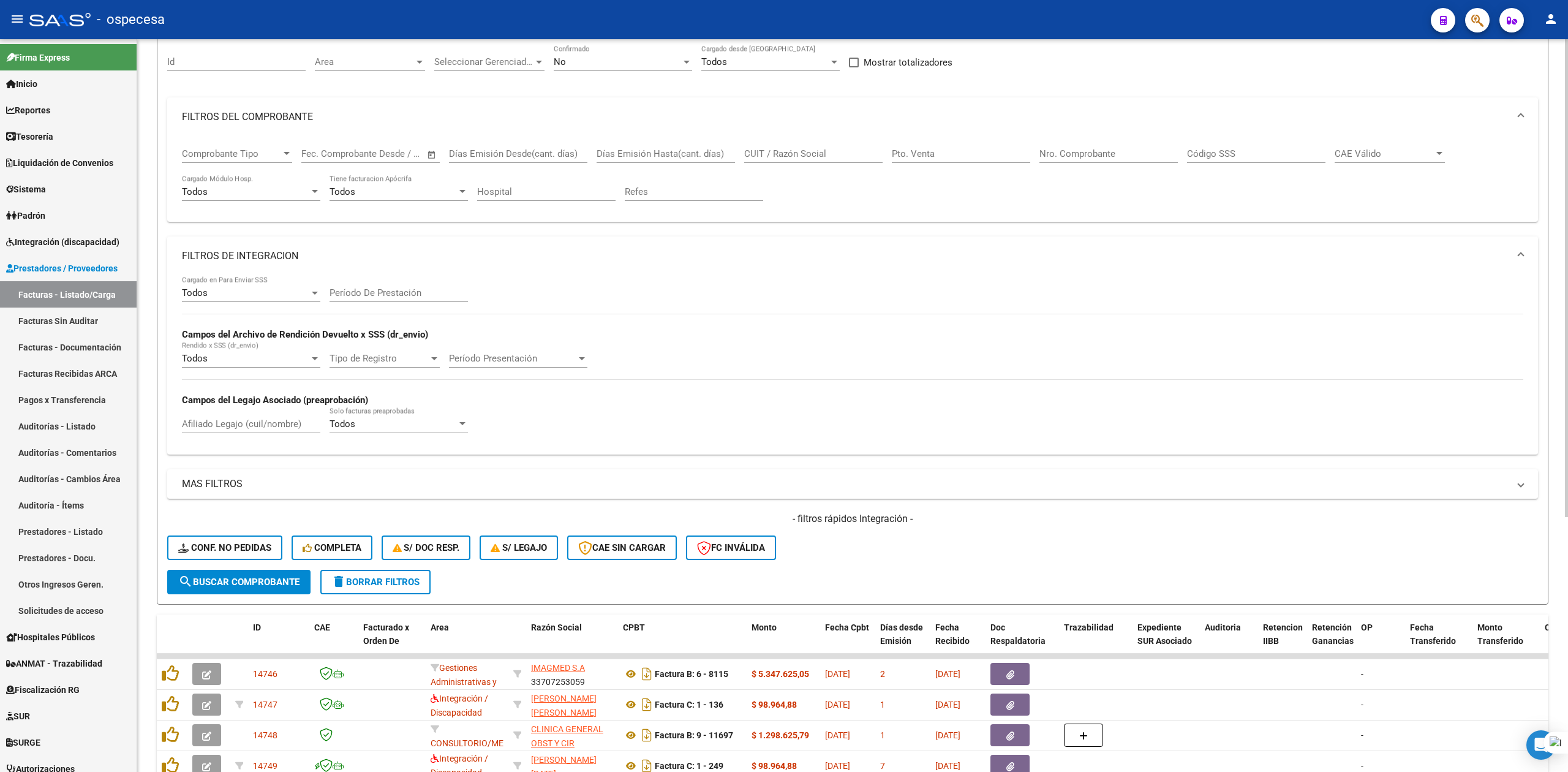
scroll to position [64, 0]
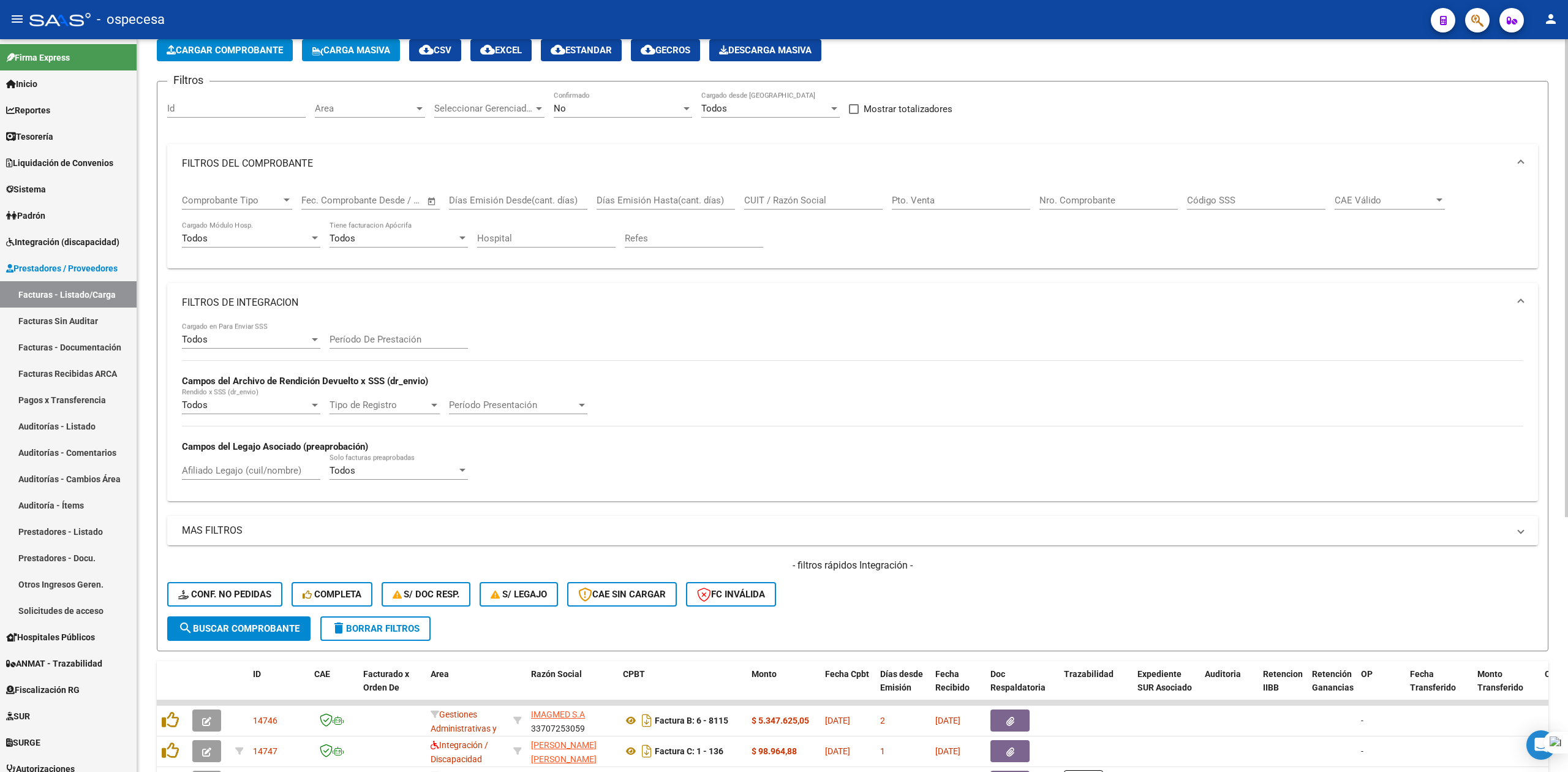
click at [474, 528] on mat-panel-title "MAS FILTROS" at bounding box center [845, 530] width 1327 height 13
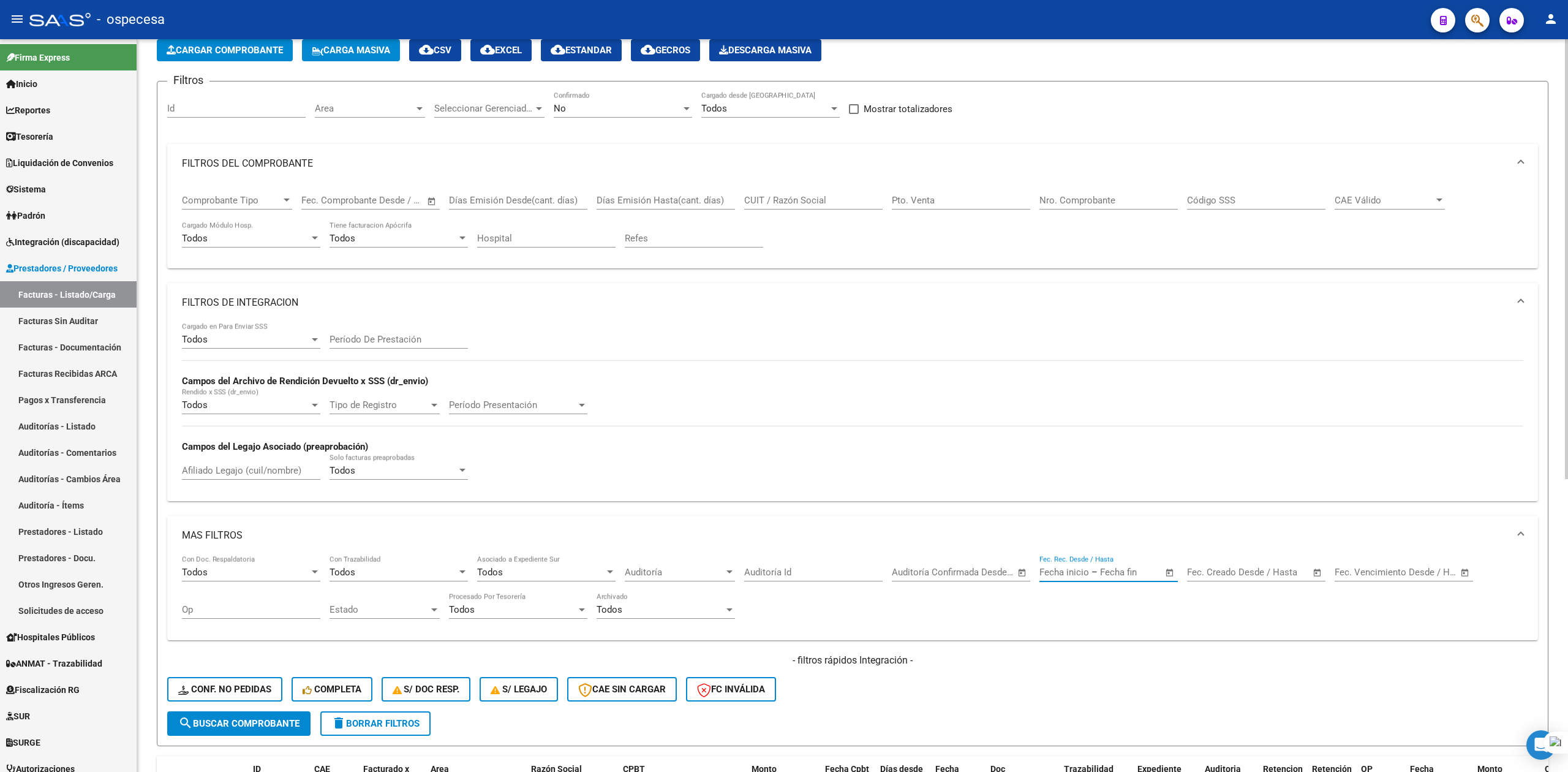
click at [1045, 578] on input "text" at bounding box center [1064, 572] width 49 height 11
click at [1182, 366] on button "Previous month" at bounding box center [1182, 366] width 25 height 25
click at [1172, 413] on span "1" at bounding box center [1179, 418] width 22 height 22
type input "[DATE]"
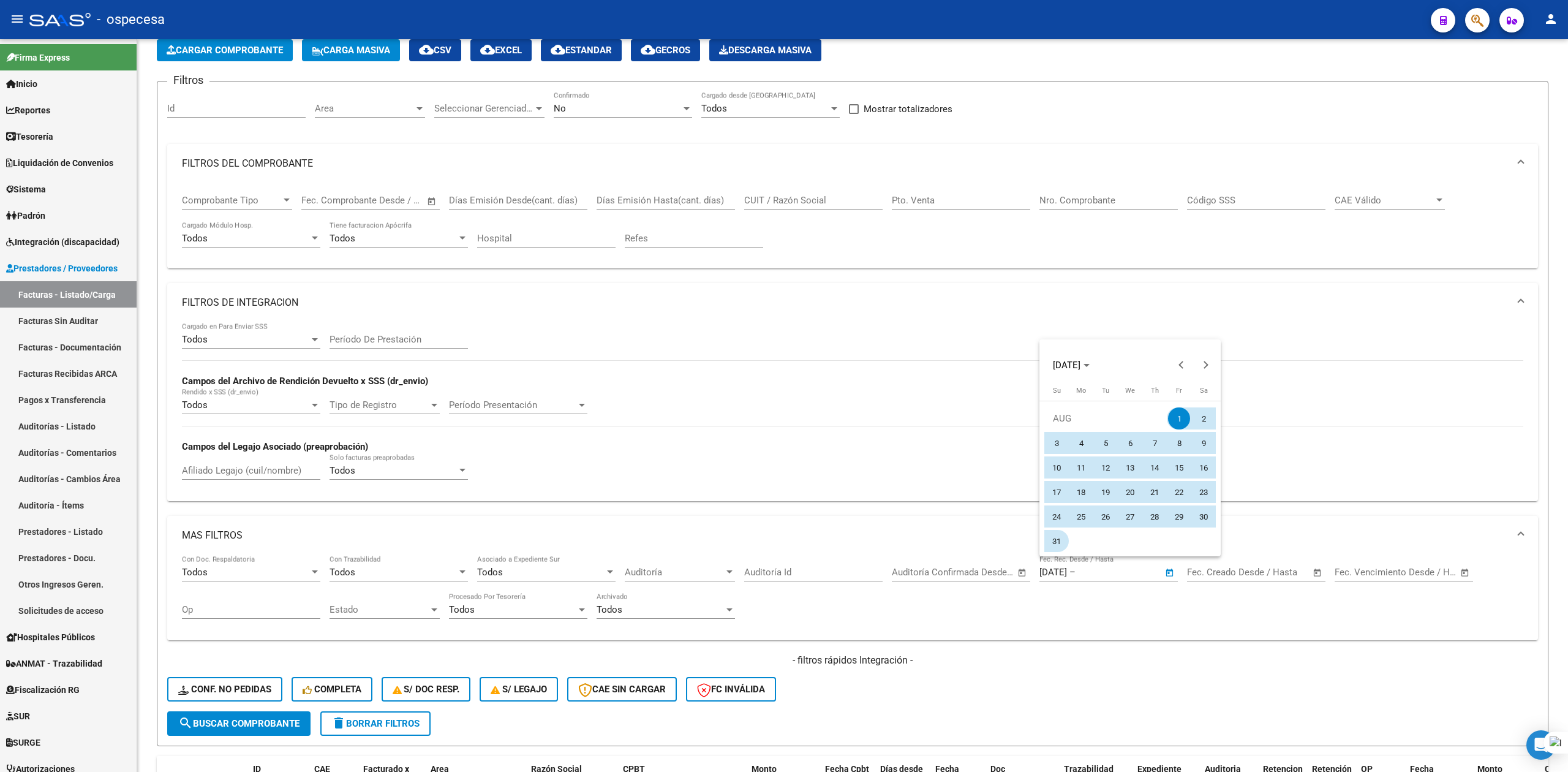
click at [1059, 536] on span "31" at bounding box center [1056, 541] width 22 height 22
type input "[DATE]"
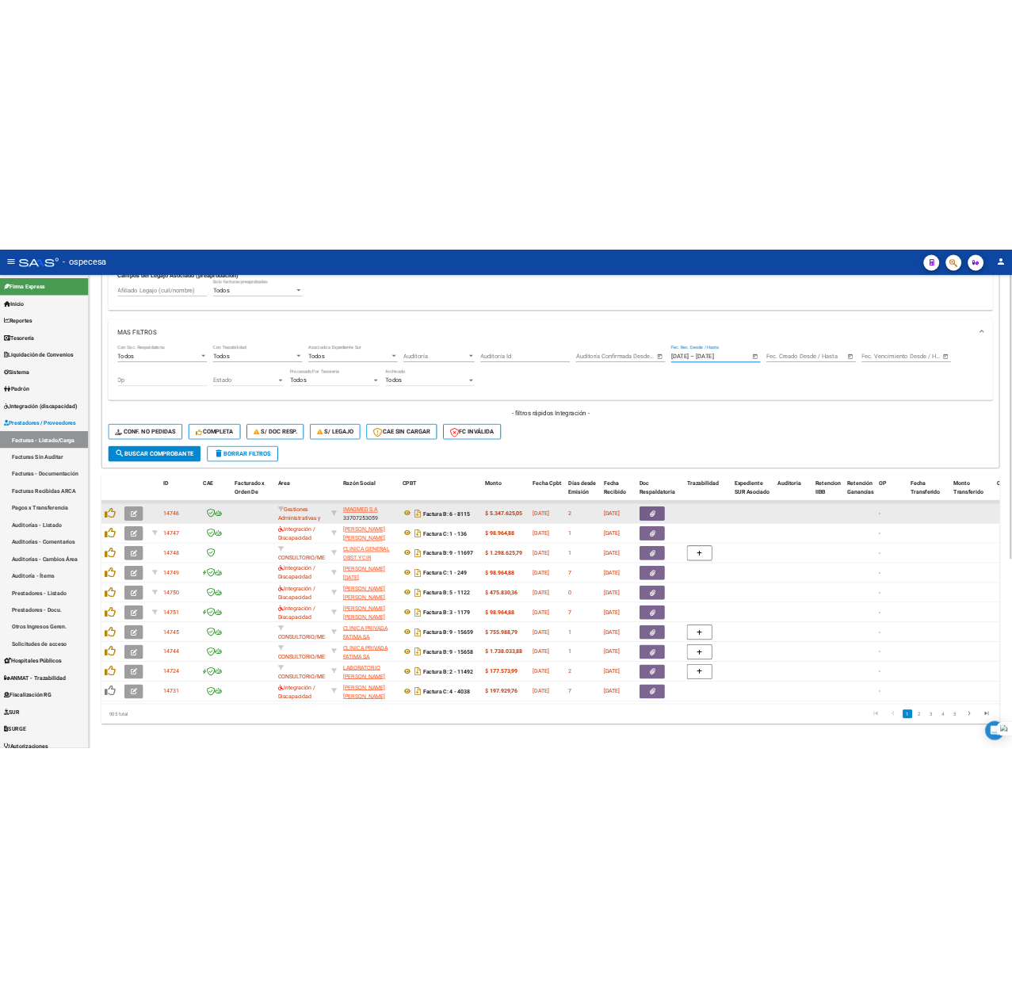
scroll to position [612, 0]
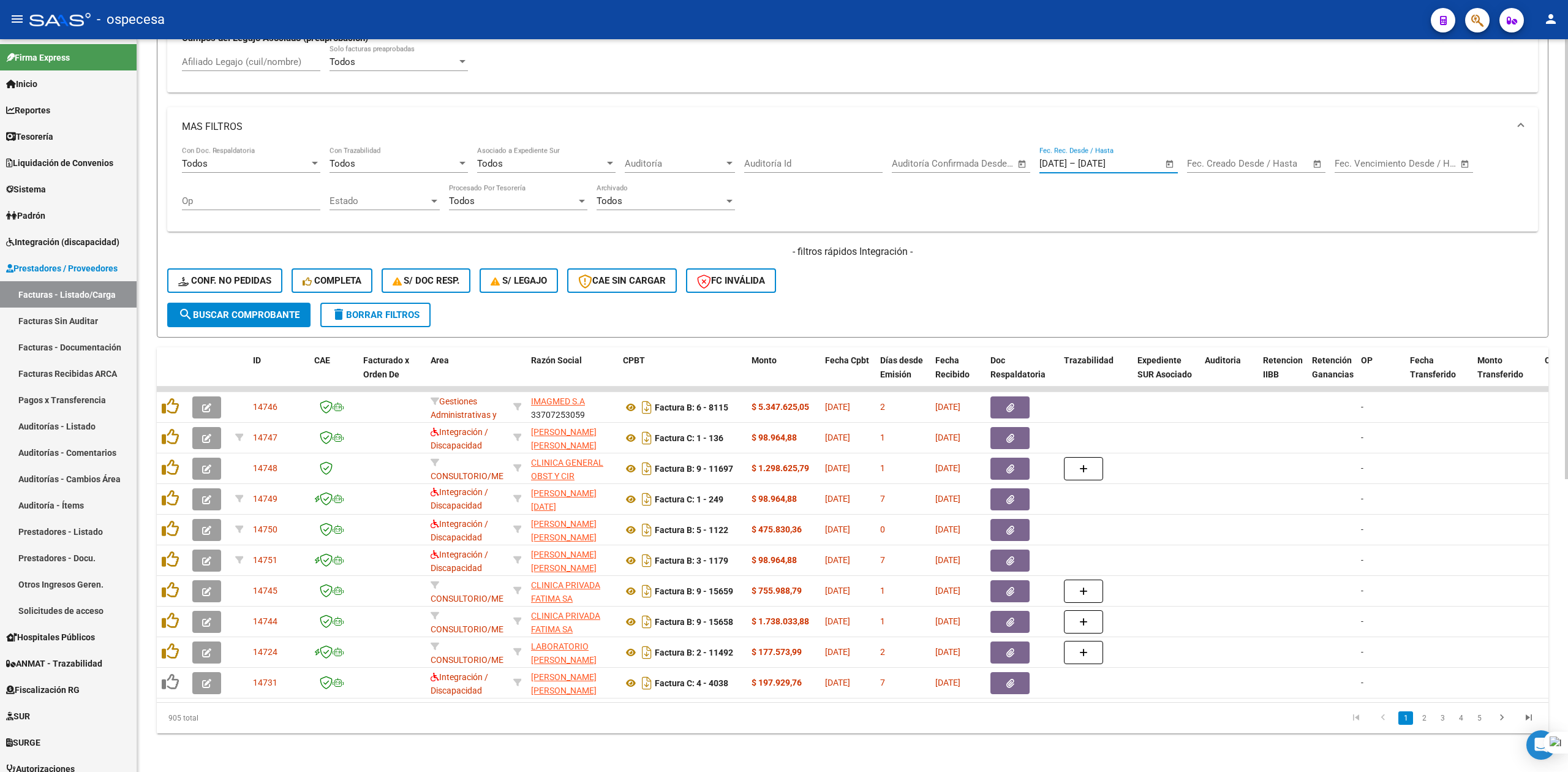
click at [266, 314] on span "search Buscar Comprobante" at bounding box center [239, 315] width 121 height 11
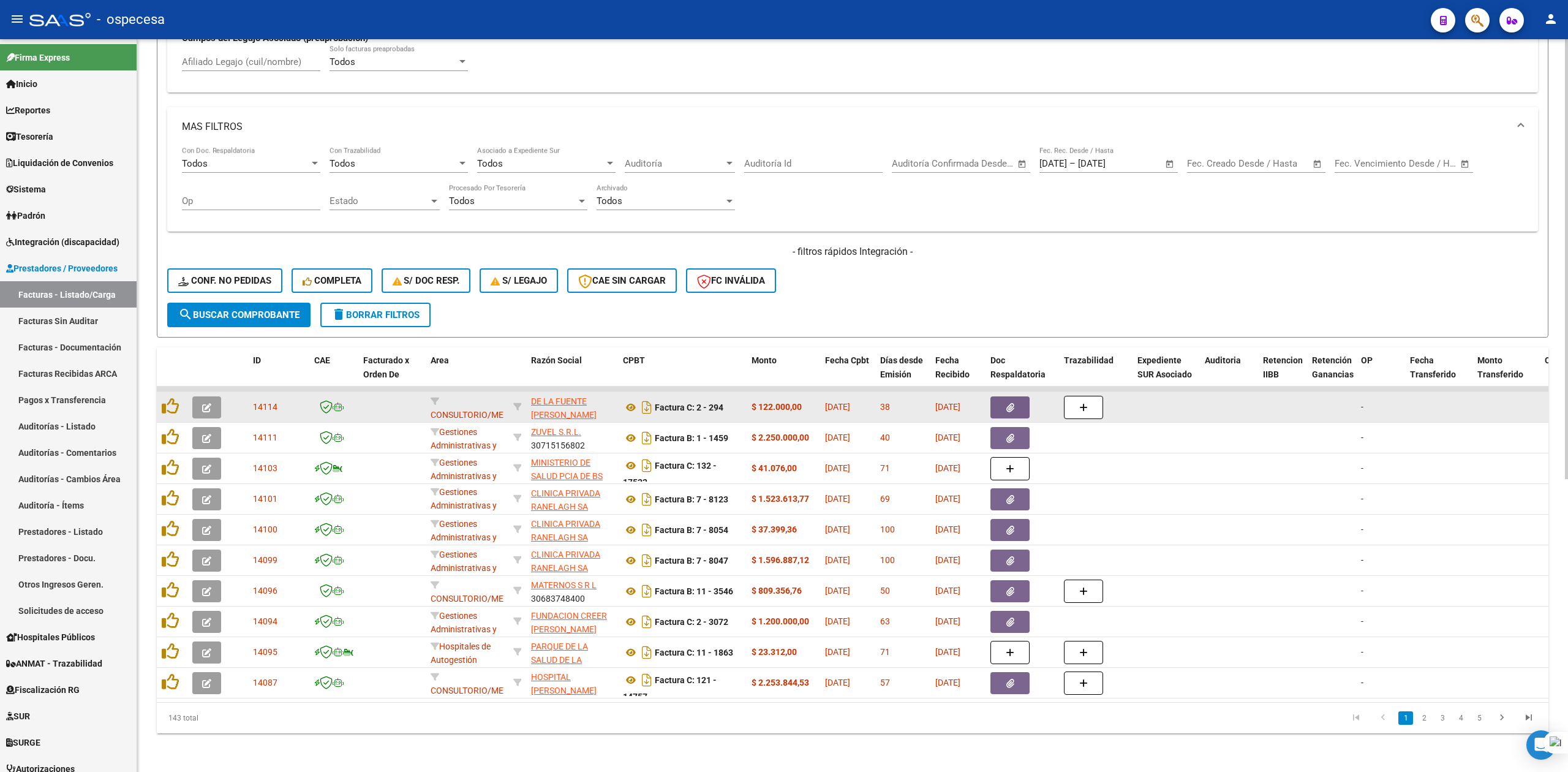
click at [998, 402] on button "button" at bounding box center [1010, 407] width 39 height 22
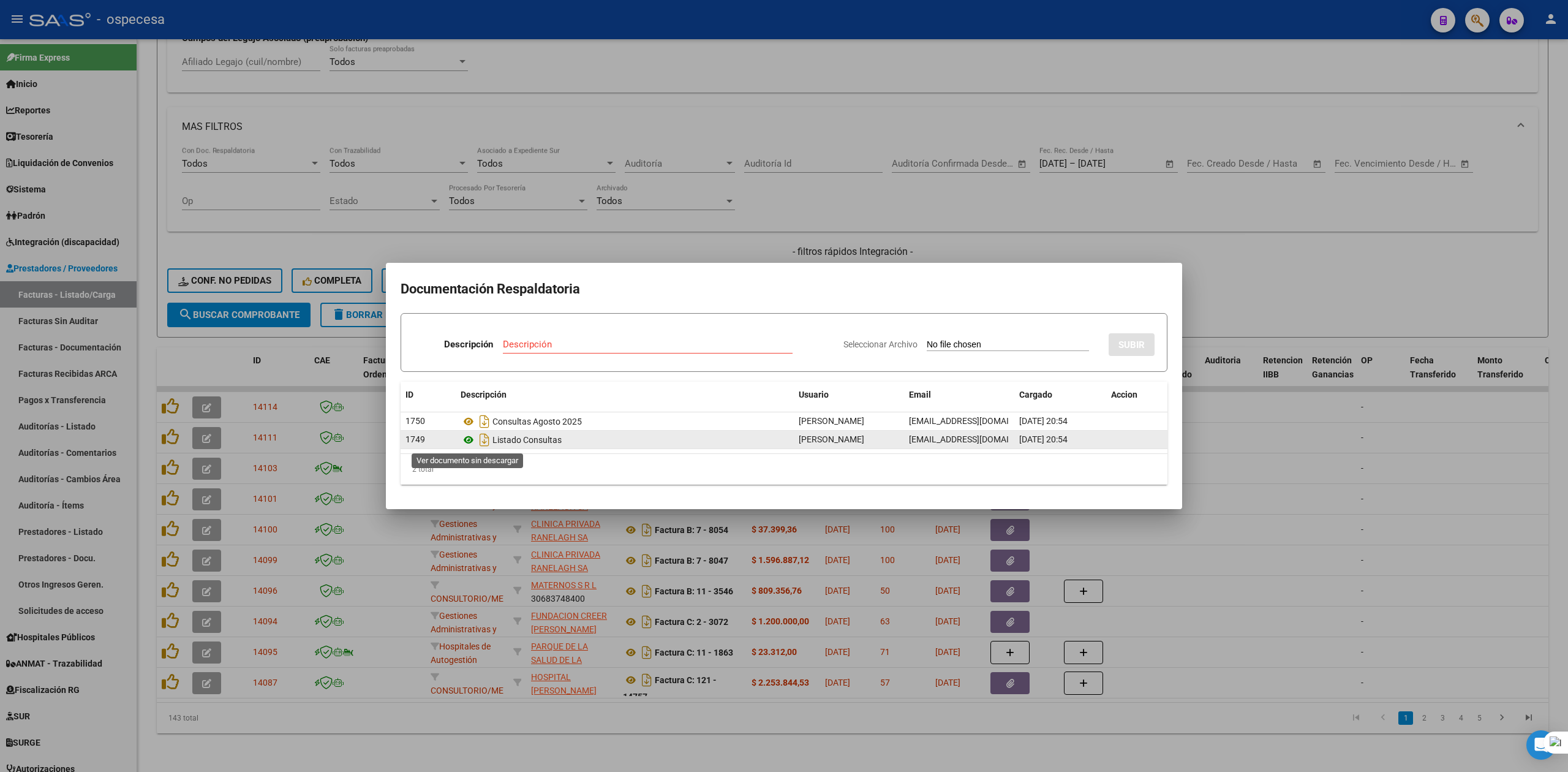
click at [471, 437] on icon at bounding box center [468, 440] width 16 height 15
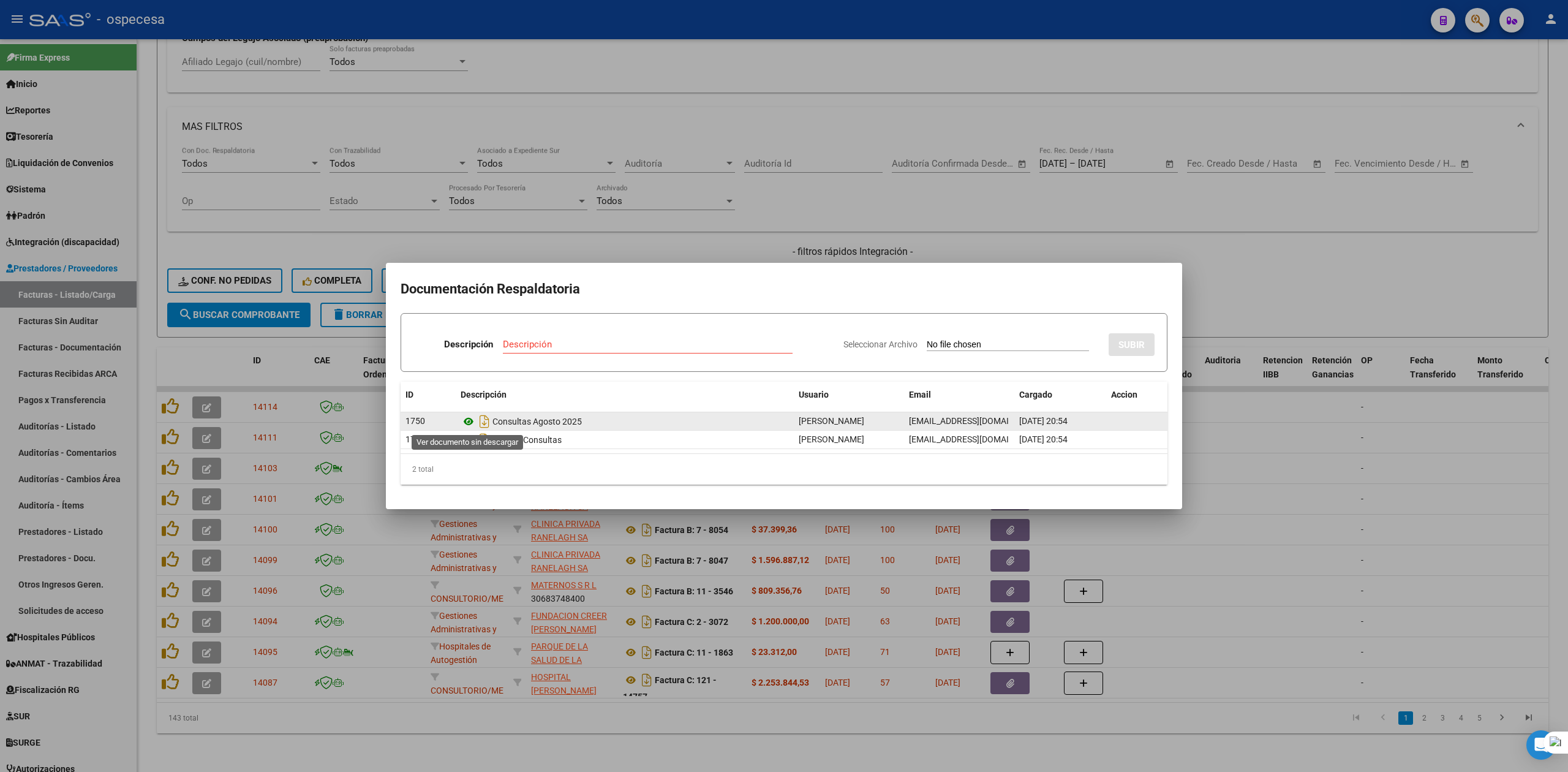
click at [471, 417] on icon at bounding box center [468, 421] width 16 height 15
click at [1260, 278] on div at bounding box center [784, 386] width 1568 height 772
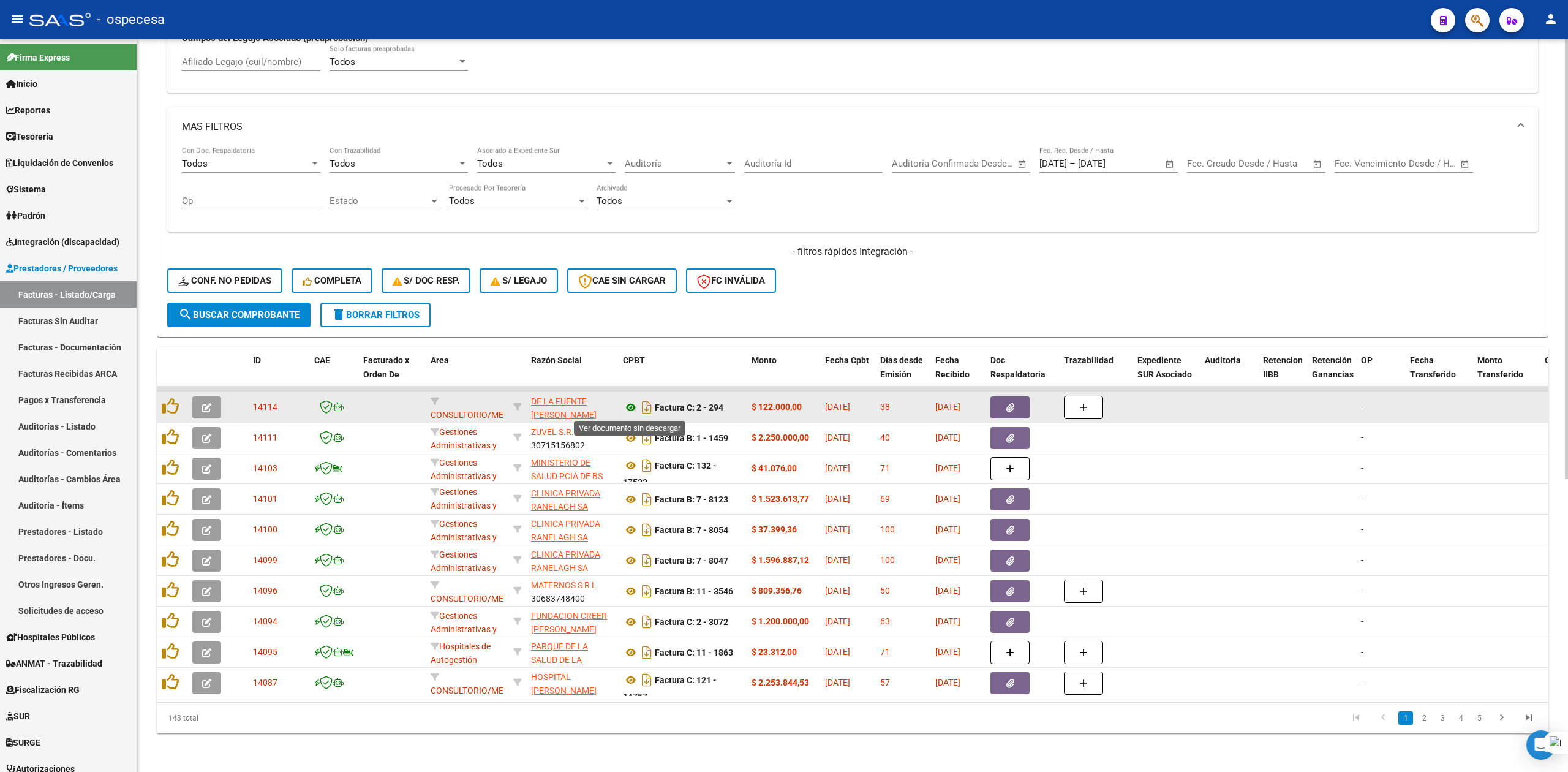
click at [628, 406] on icon at bounding box center [631, 407] width 16 height 15
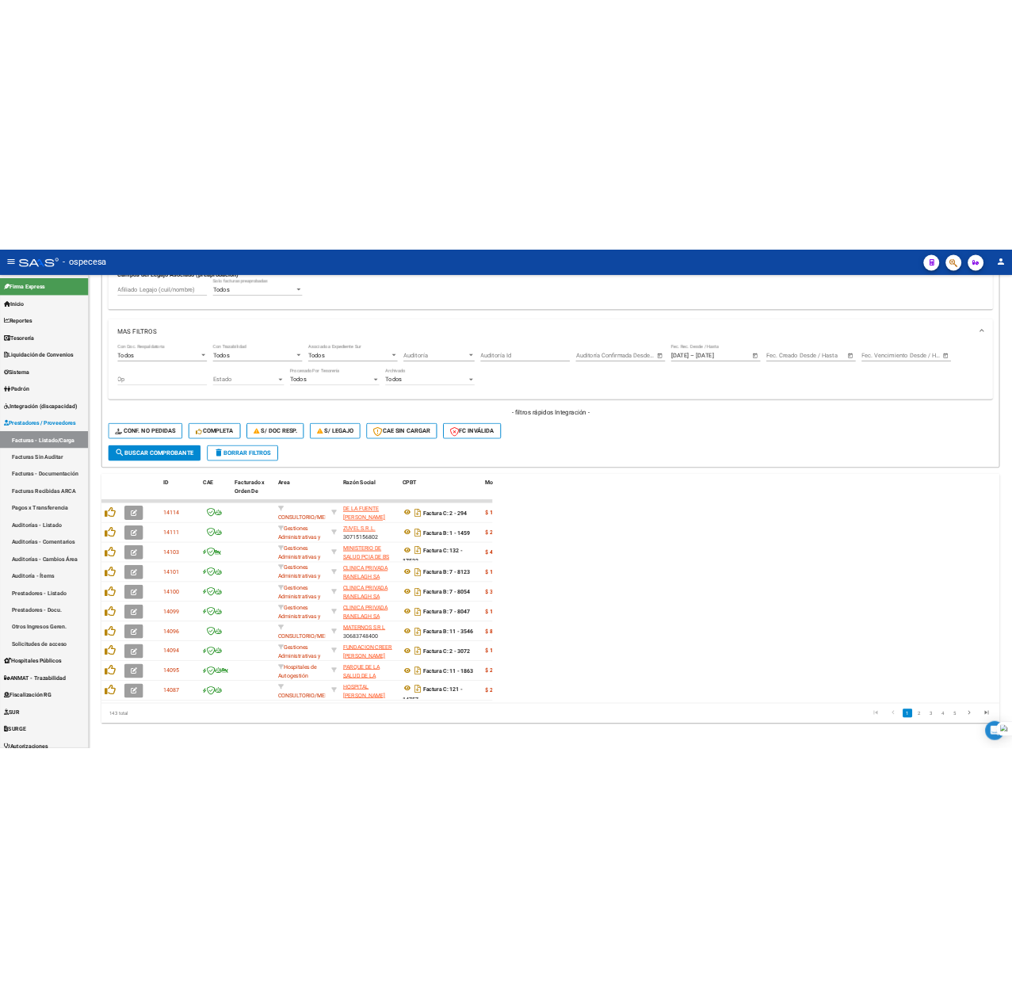
scroll to position [832, 0]
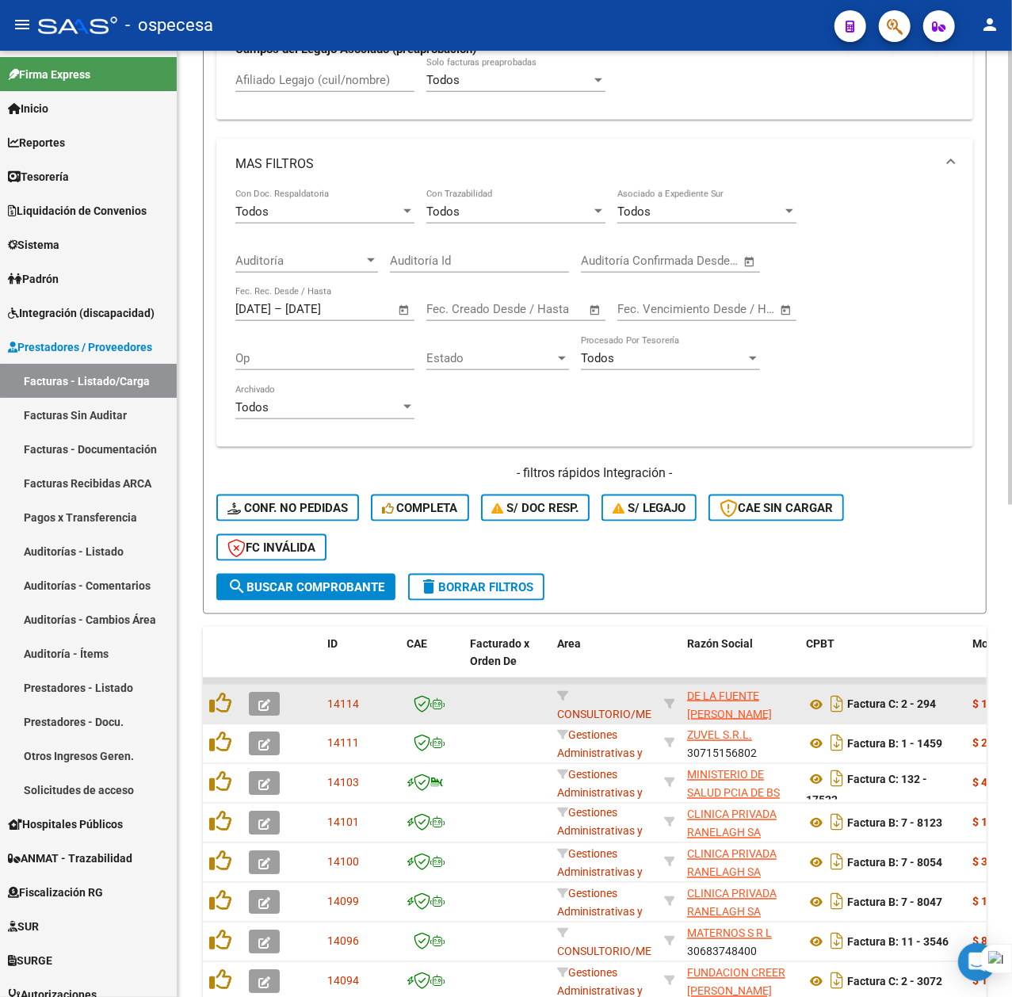
click at [955, 717] on div "Factura C: 2 - 294" at bounding box center [883, 703] width 154 height 25
click at [818, 708] on icon at bounding box center [816, 704] width 21 height 19
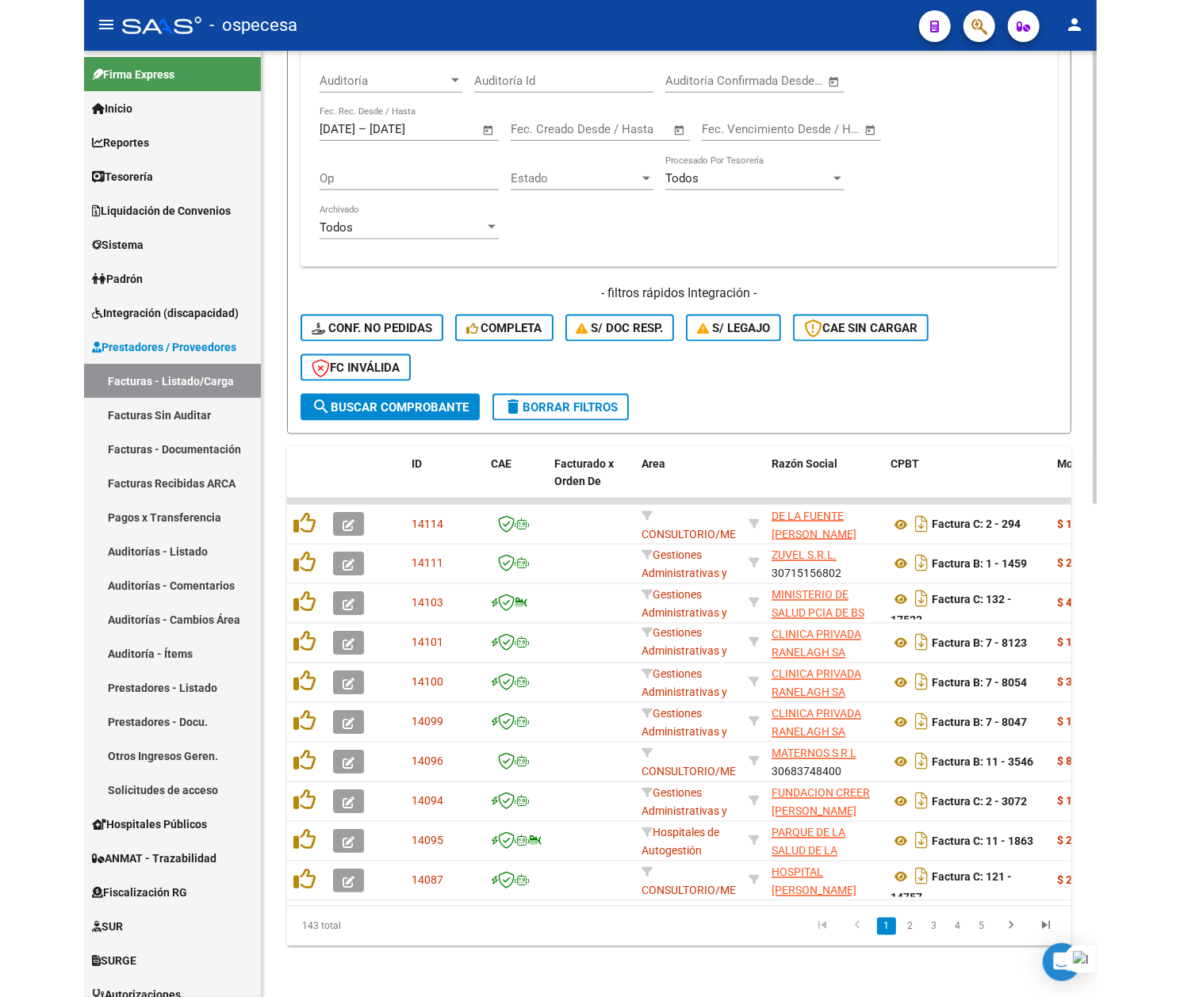
scroll to position [1029, 0]
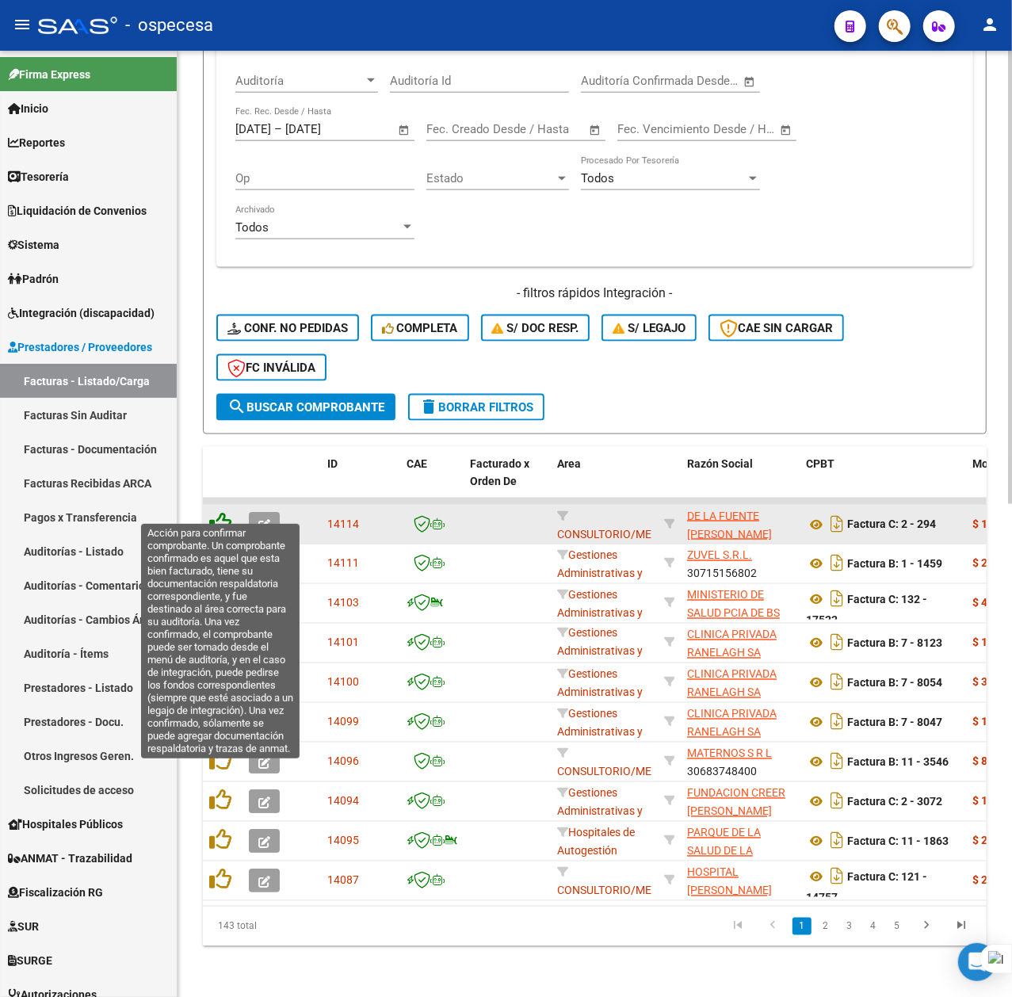
click at [211, 512] on icon at bounding box center [220, 523] width 22 height 22
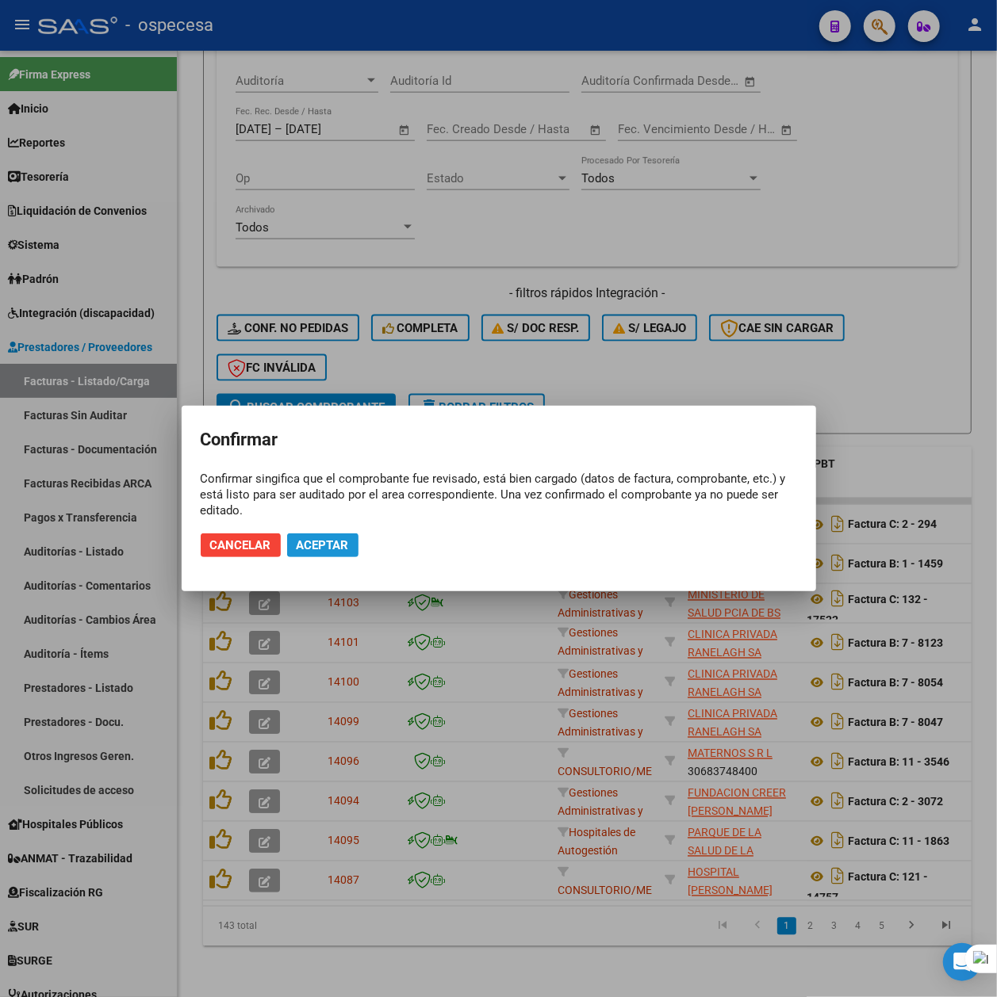
click at [342, 546] on span "Aceptar" at bounding box center [322, 545] width 52 height 14
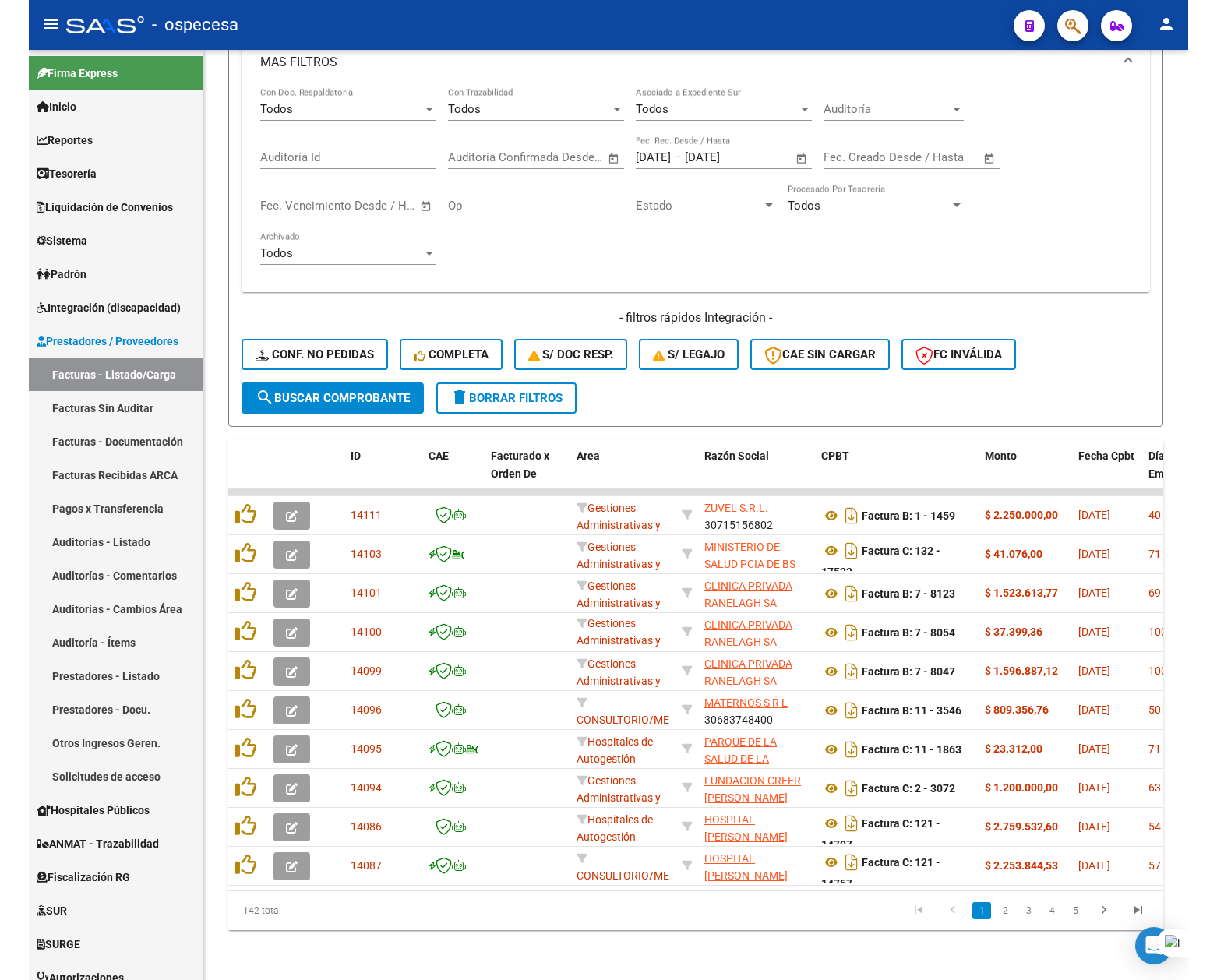
scroll to position [748, 0]
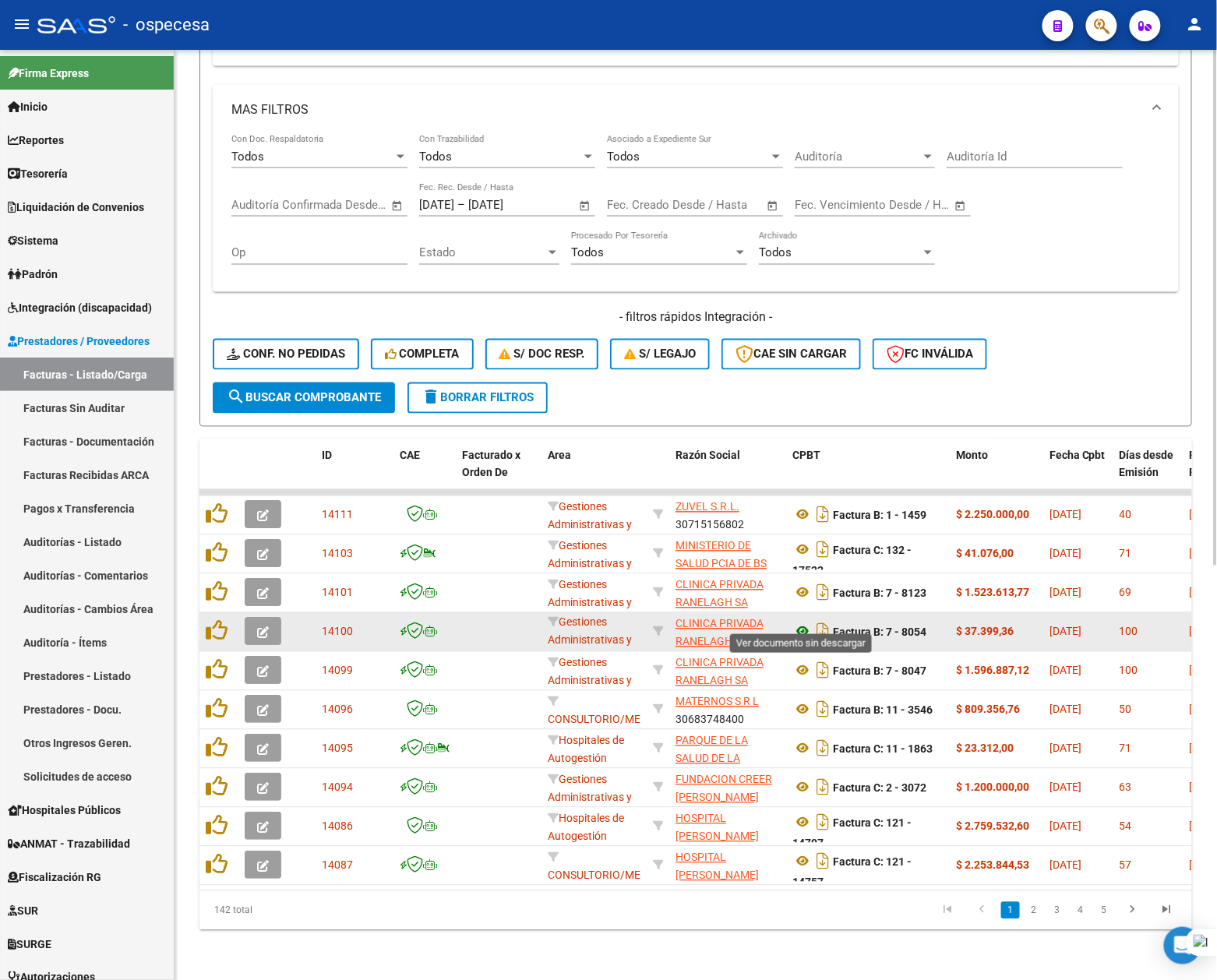
click at [799, 622] on icon at bounding box center [802, 631] width 21 height 19
